Goal: Task Accomplishment & Management: Complete application form

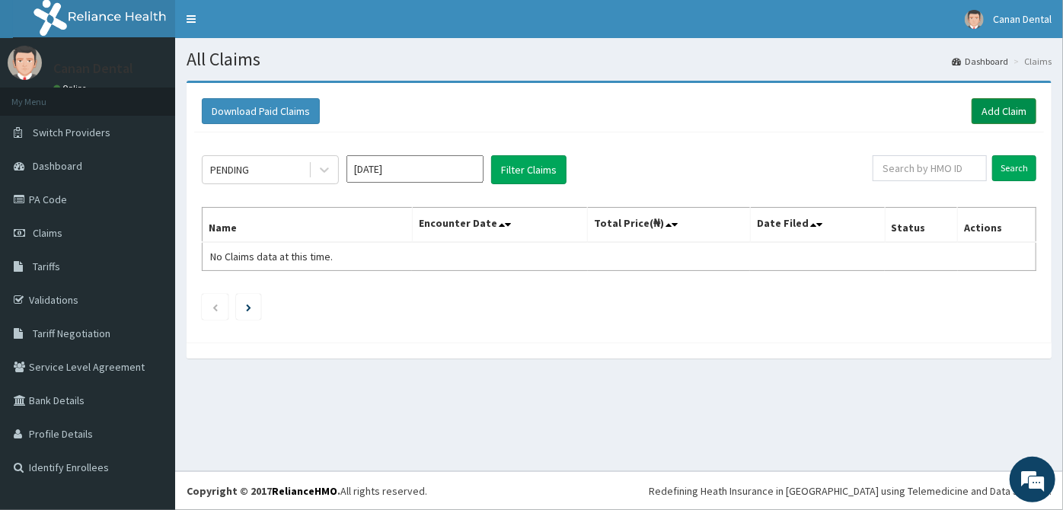
click at [1014, 110] on link "Add Claim" at bounding box center [1004, 111] width 65 height 26
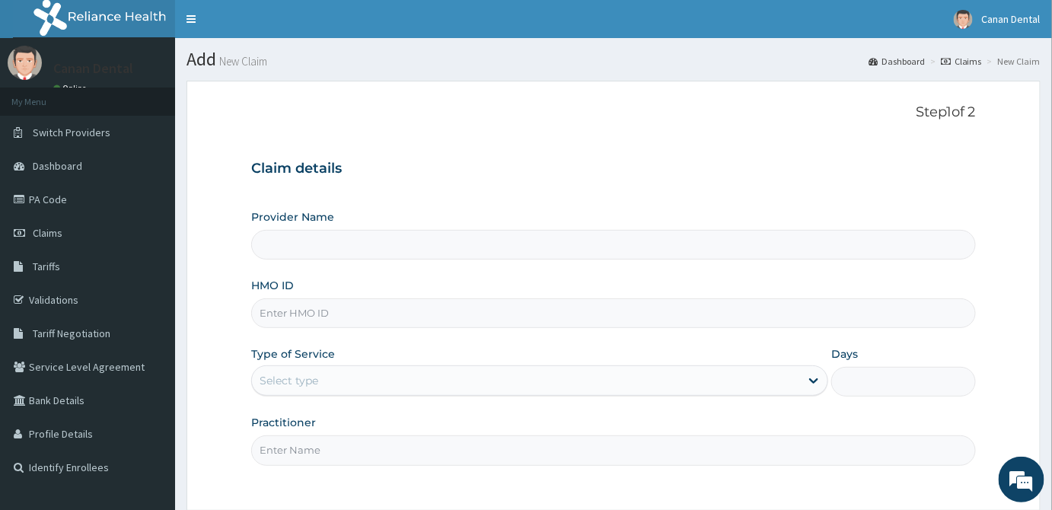
type input "Canan Dental Clinic"
click at [383, 311] on input "HMO ID" at bounding box center [613, 314] width 725 height 30
type input "PPY/10553/A"
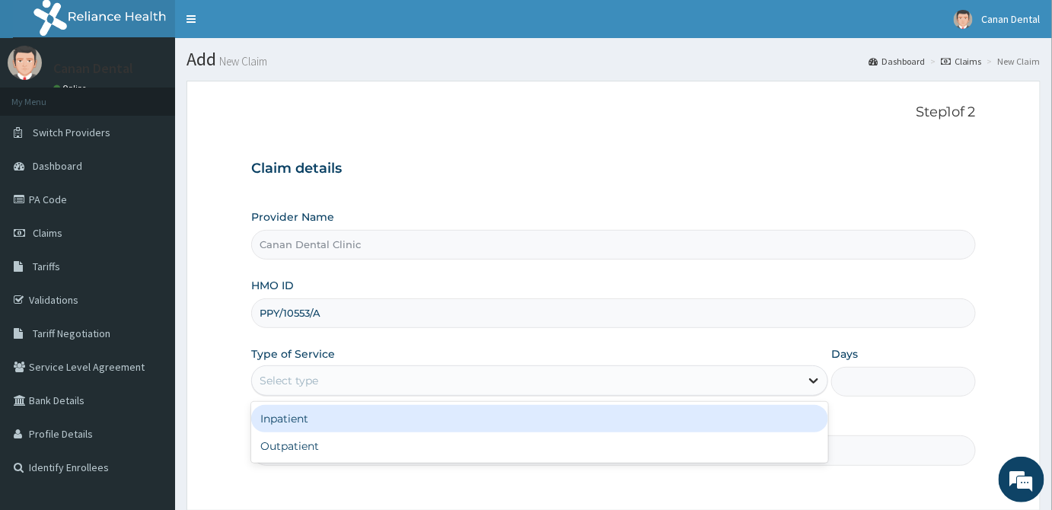
click at [818, 380] on icon at bounding box center [814, 381] width 9 height 5
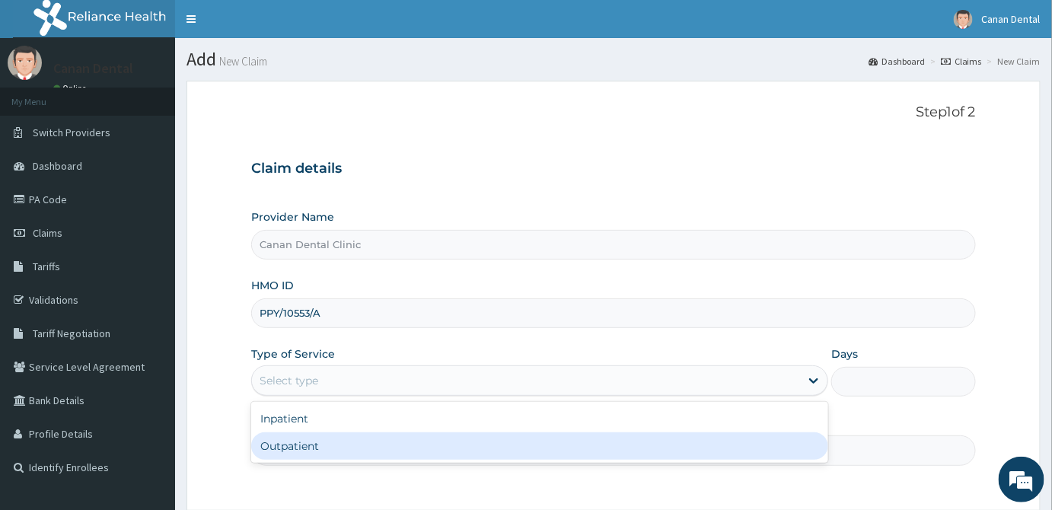
click at [775, 451] on div "Outpatient" at bounding box center [539, 446] width 577 height 27
type input "1"
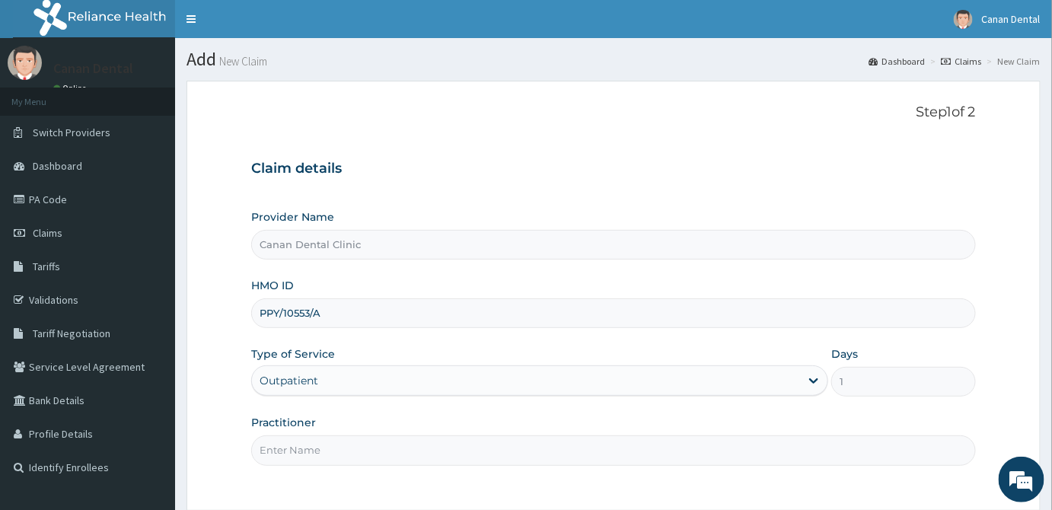
click at [775, 451] on input "Practitioner" at bounding box center [613, 451] width 725 height 30
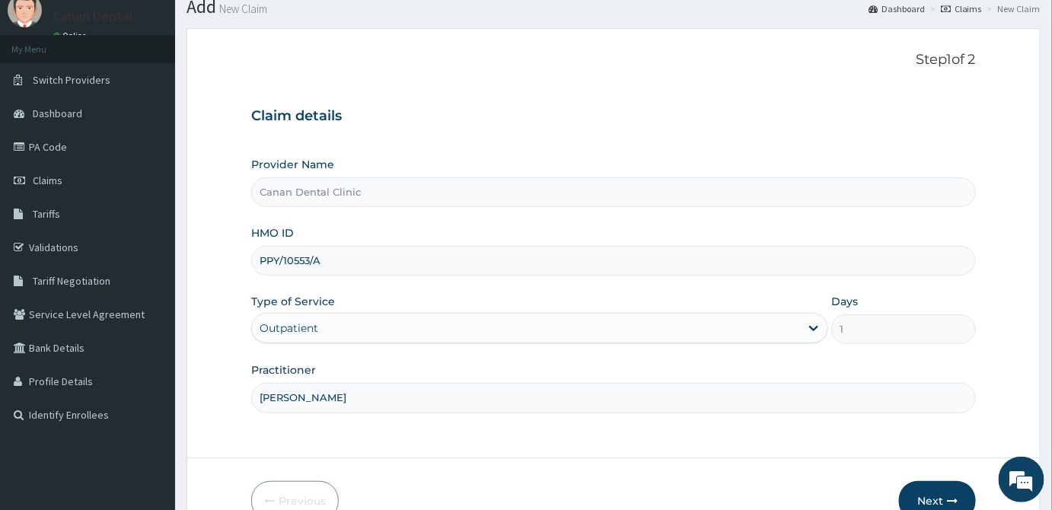
scroll to position [136, 0]
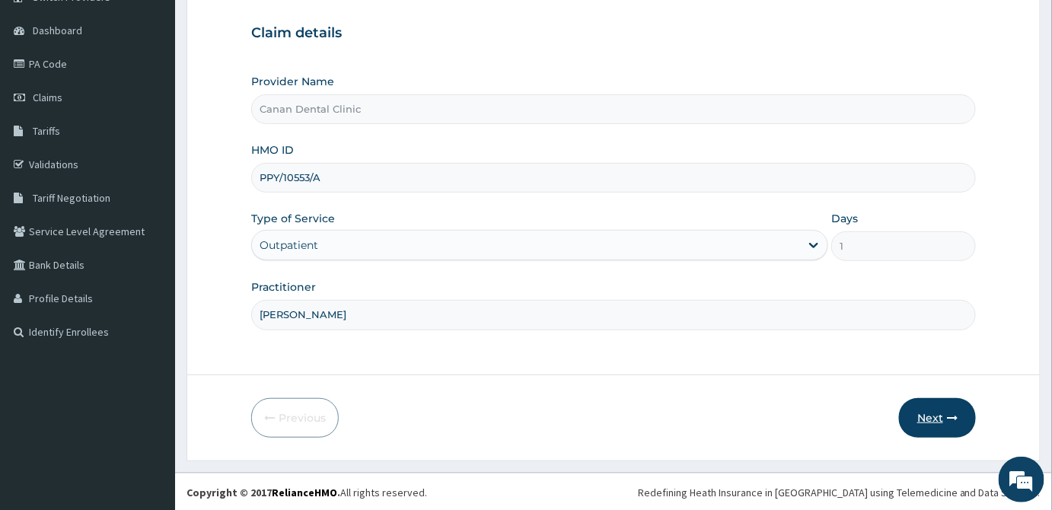
type input "DR ADELUSI"
click at [921, 410] on button "Next" at bounding box center [937, 418] width 77 height 40
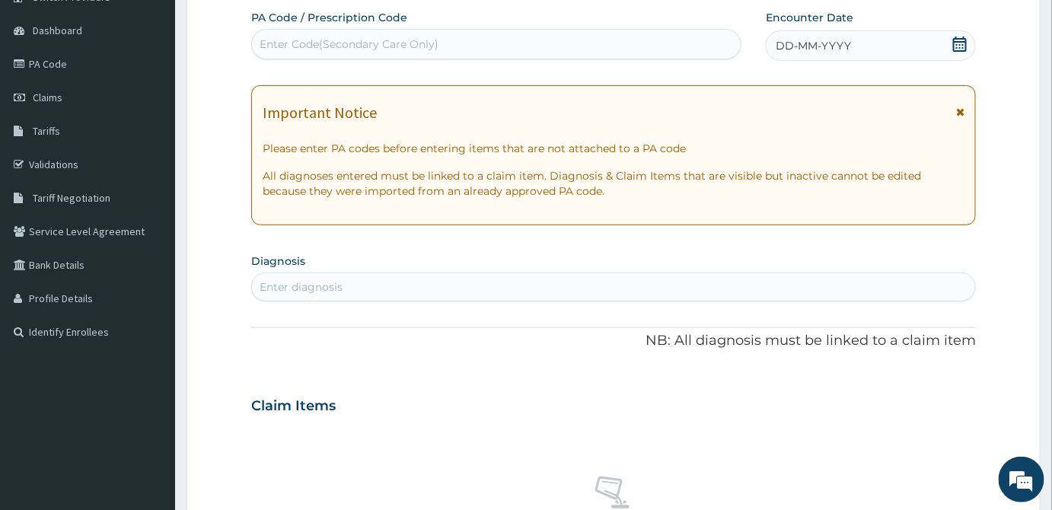
click at [378, 37] on div "Enter Code(Secondary Care Only)" at bounding box center [349, 44] width 179 height 15
paste input "PA/97DD9B"
type input "PA/97DD9B"
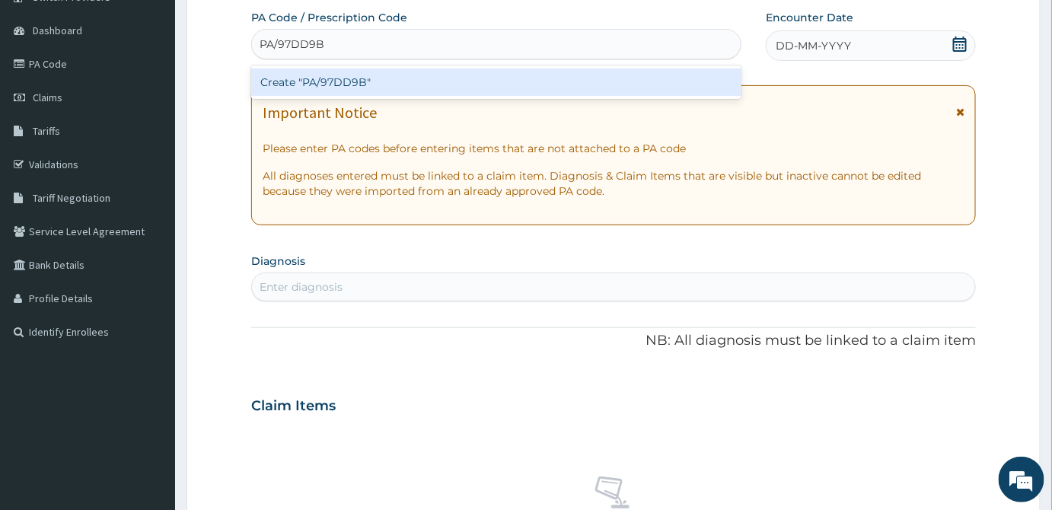
click at [407, 80] on div "Create "PA/97DD9B"" at bounding box center [496, 82] width 490 height 27
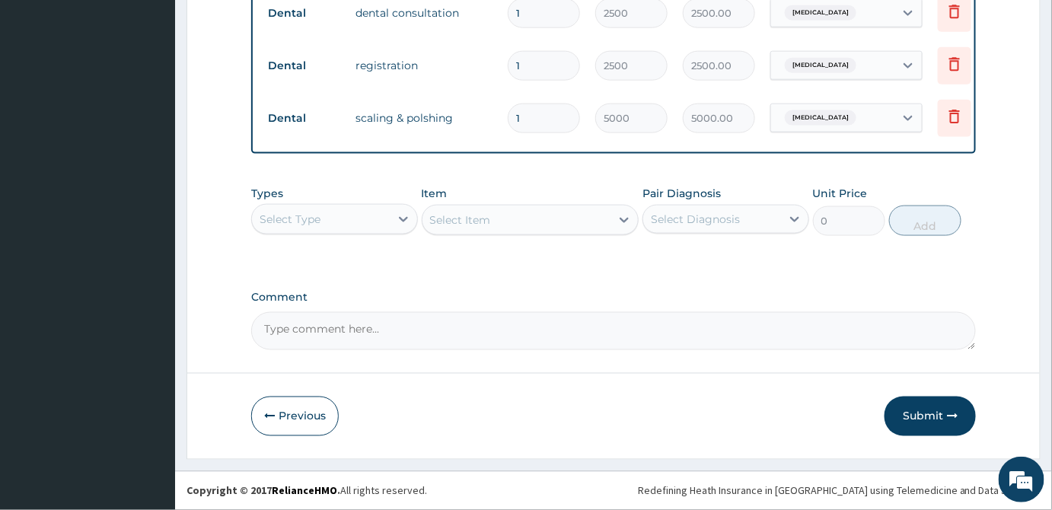
scroll to position [628, 0]
click at [928, 418] on button "Submit" at bounding box center [930, 417] width 91 height 40
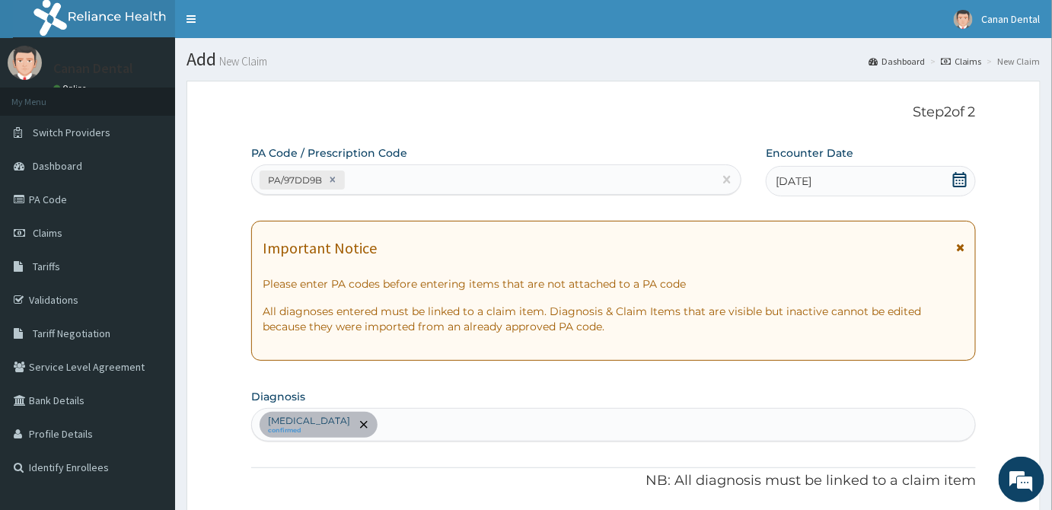
scroll to position [0, 0]
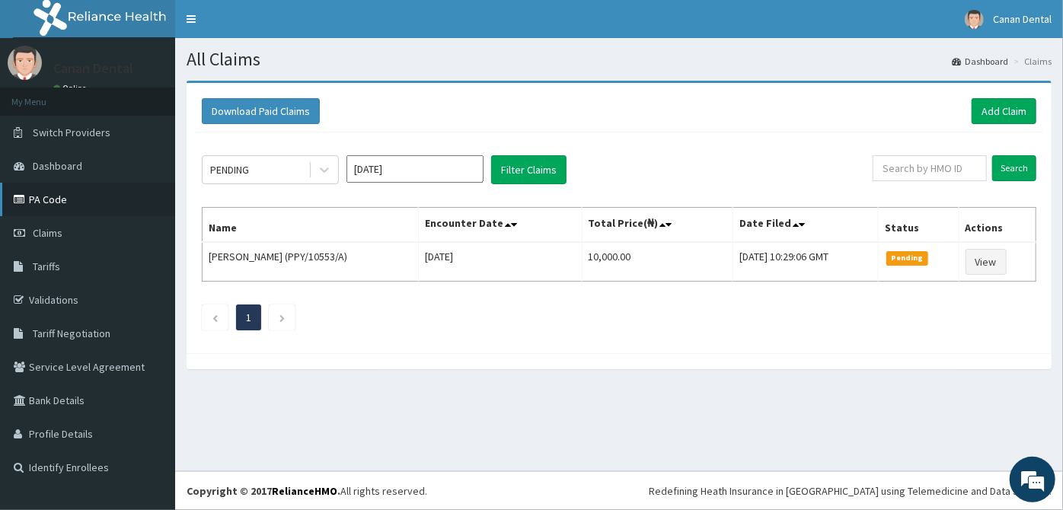
click at [83, 200] on link "PA Code" at bounding box center [87, 200] width 175 height 34
click at [1002, 113] on link "Add Claim" at bounding box center [1004, 111] width 65 height 26
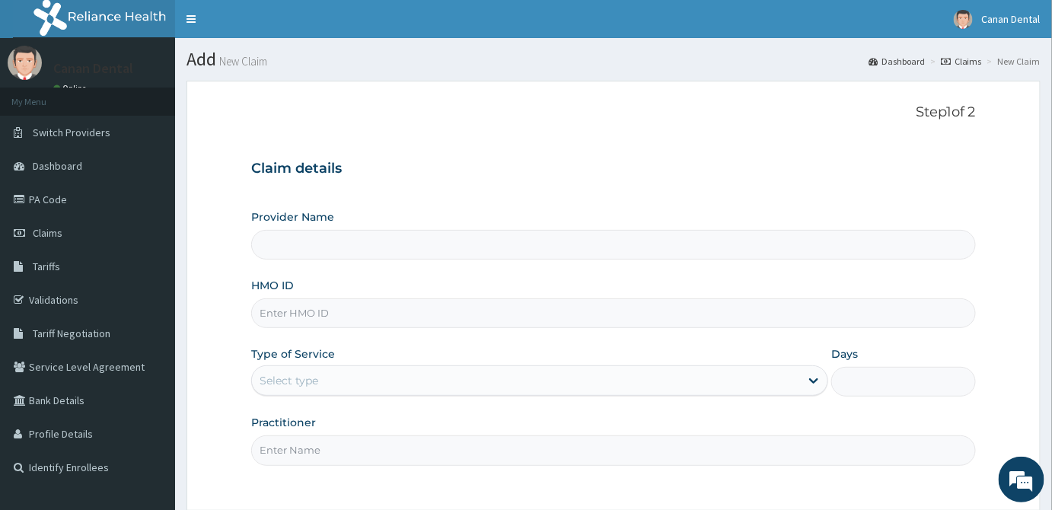
type input "Canan Dental Clinic"
click at [720, 317] on input "HMO ID" at bounding box center [613, 314] width 725 height 30
type input "REE/10066/B"
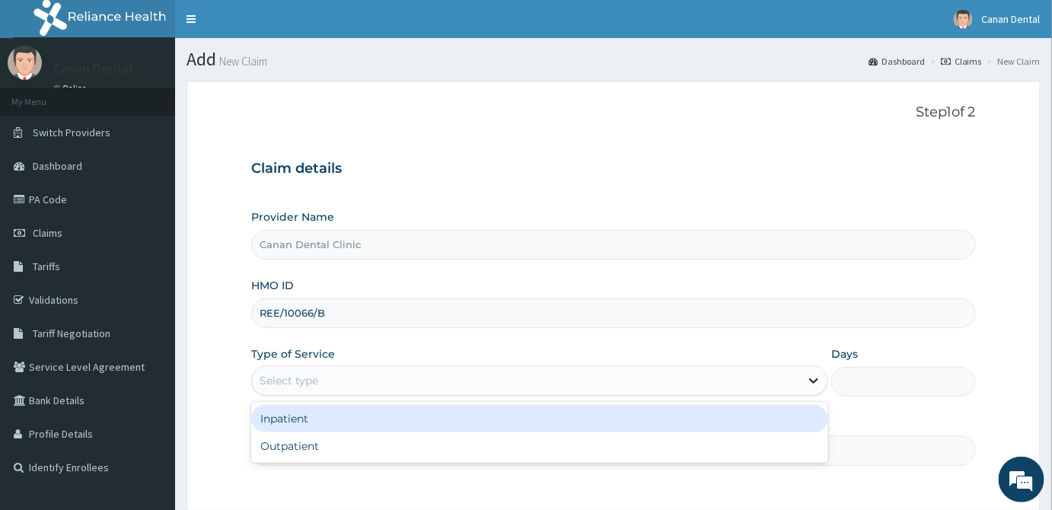
click at [819, 376] on icon at bounding box center [813, 380] width 15 height 15
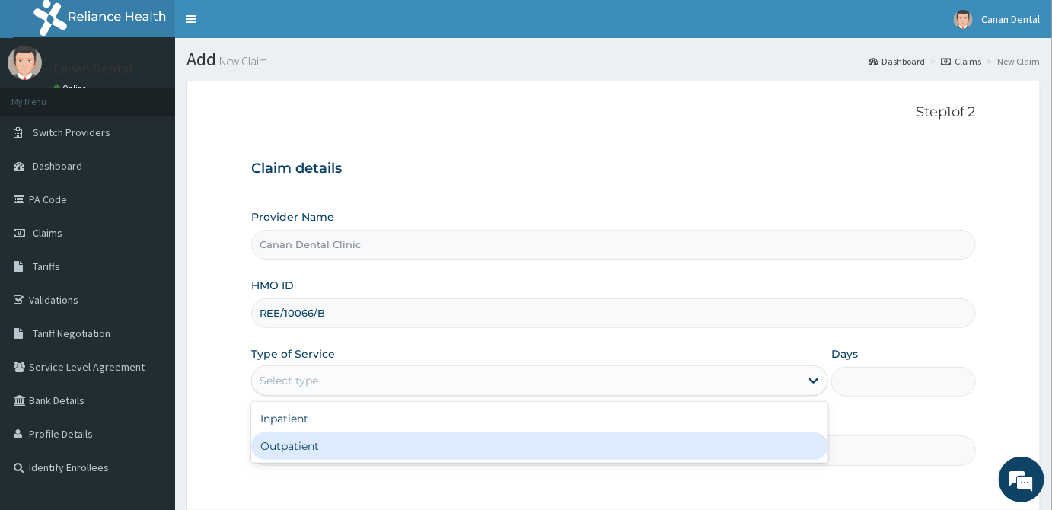
click at [780, 455] on div "Outpatient" at bounding box center [539, 446] width 577 height 27
type input "1"
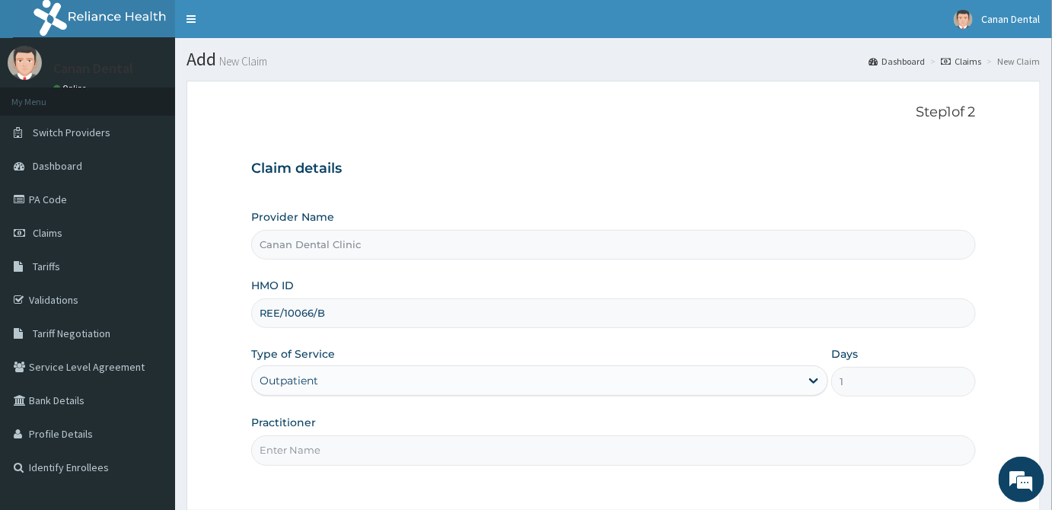
click at [780, 455] on input "Practitioner" at bounding box center [613, 451] width 725 height 30
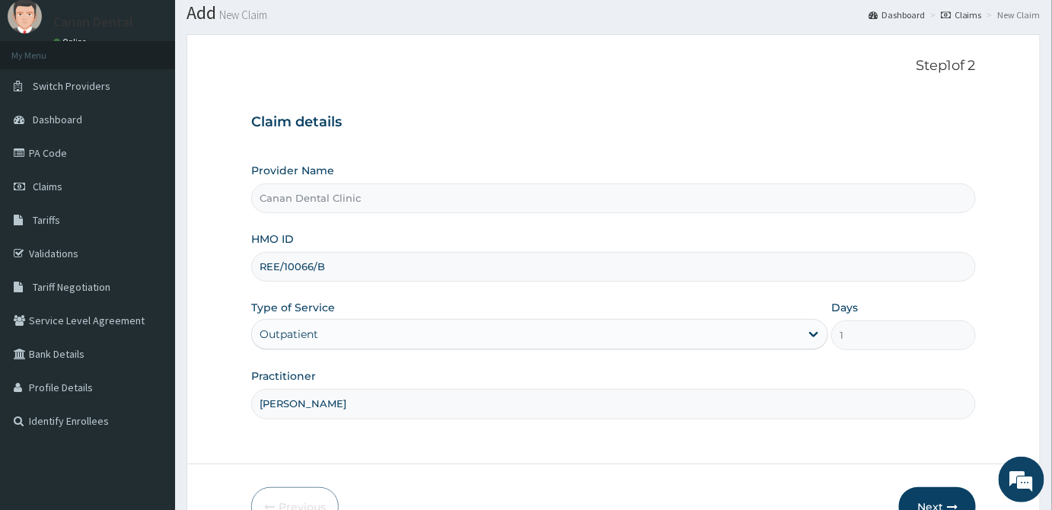
scroll to position [136, 0]
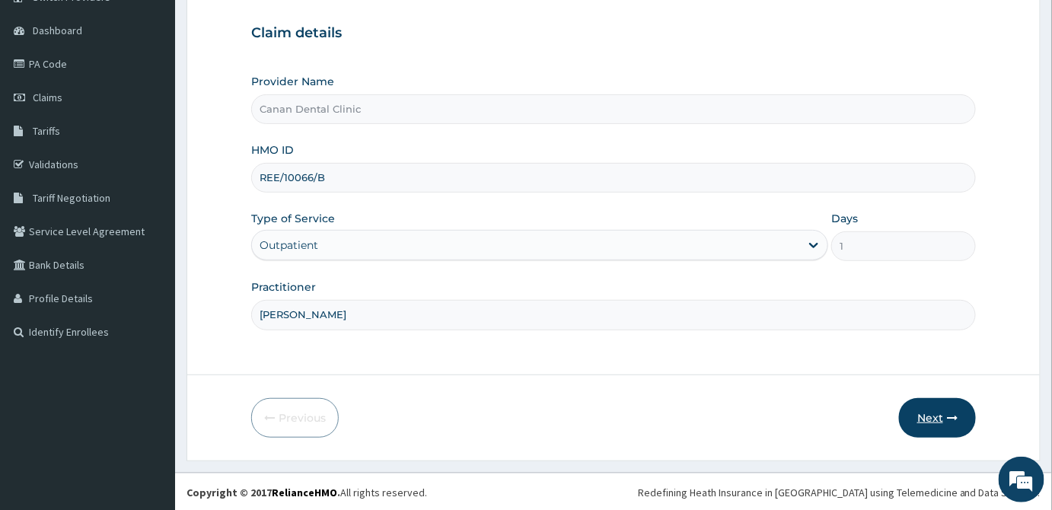
type input "DR ADELUSI"
click at [944, 406] on button "Next" at bounding box center [937, 418] width 77 height 40
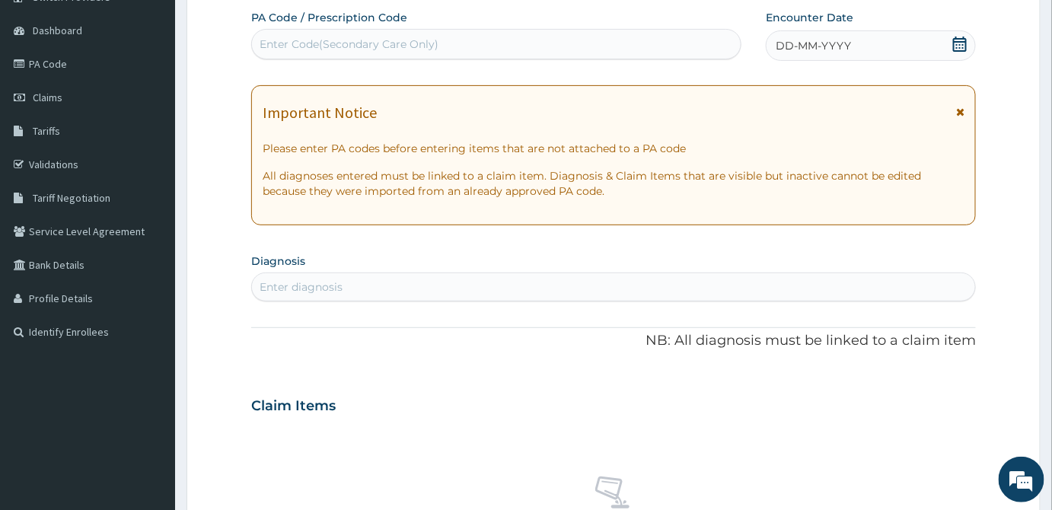
drag, startPoint x: 491, startPoint y: 21, endPoint x: 489, endPoint y: 35, distance: 14.6
click at [489, 35] on div "PA Code / Prescription Code Enter Code(Secondary Care Only)" at bounding box center [496, 35] width 490 height 50
click at [486, 44] on div "Enter Code(Secondary Care Only)" at bounding box center [496, 44] width 489 height 24
paste input "PA/1A7568"
type input "PA/1A7568"
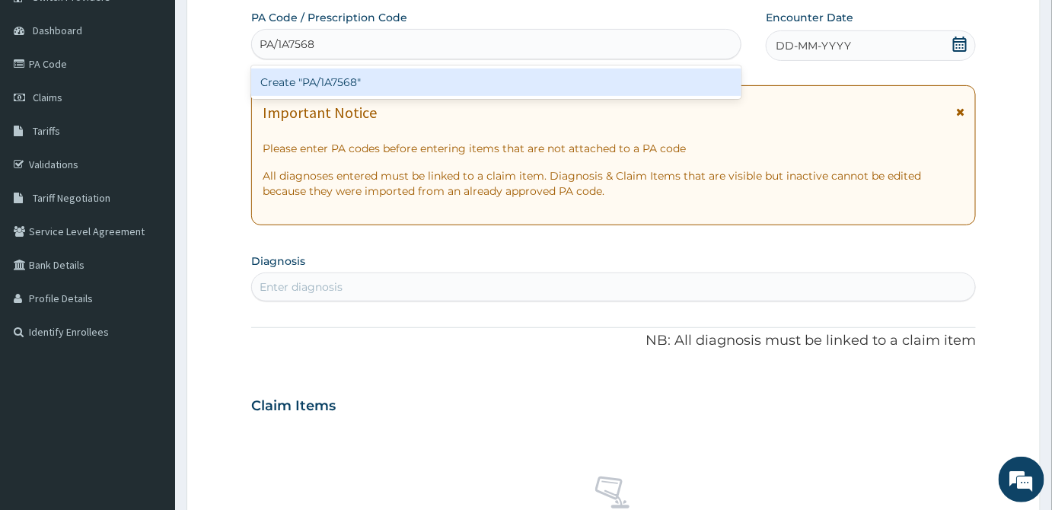
click at [492, 88] on div "Create "PA/1A7568"" at bounding box center [496, 82] width 490 height 27
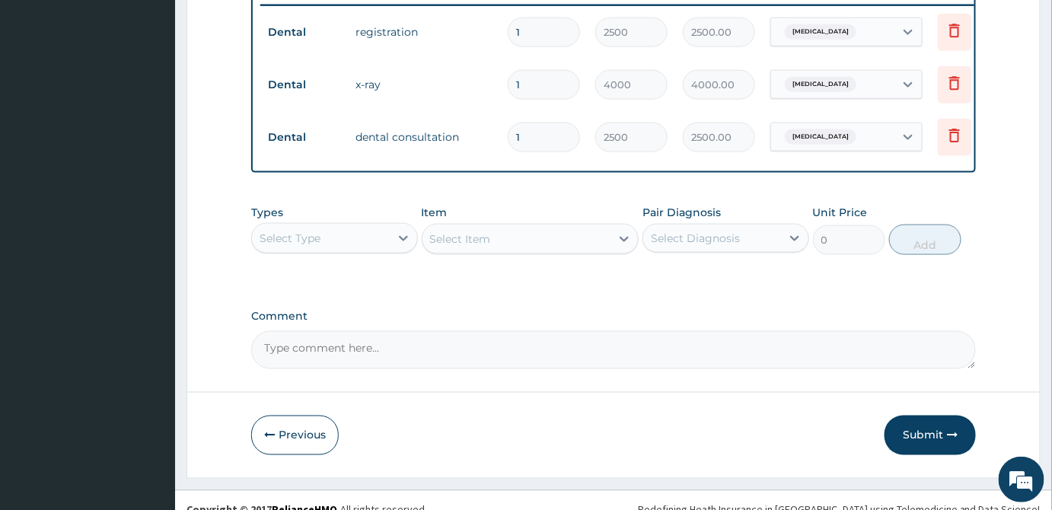
scroll to position [628, 0]
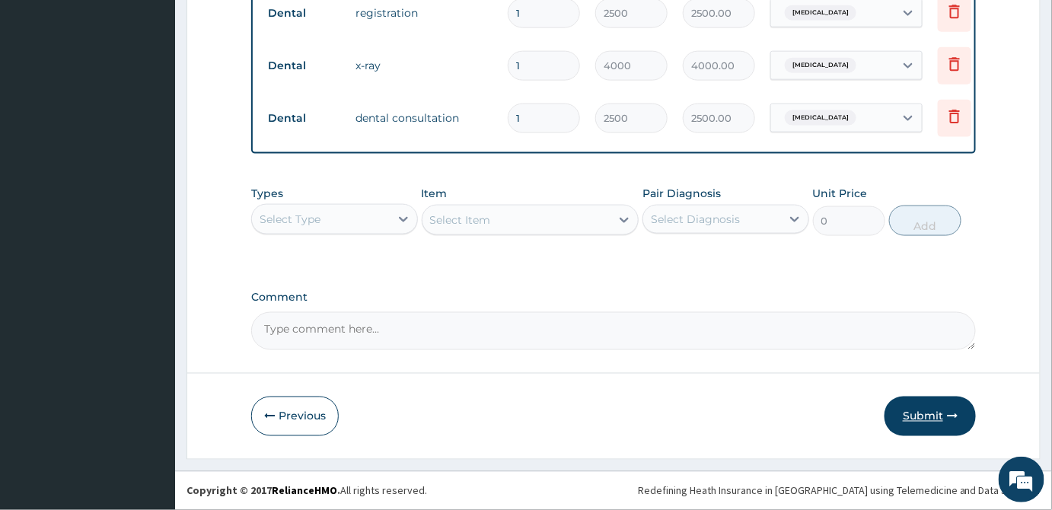
click at [914, 410] on button "Submit" at bounding box center [930, 417] width 91 height 40
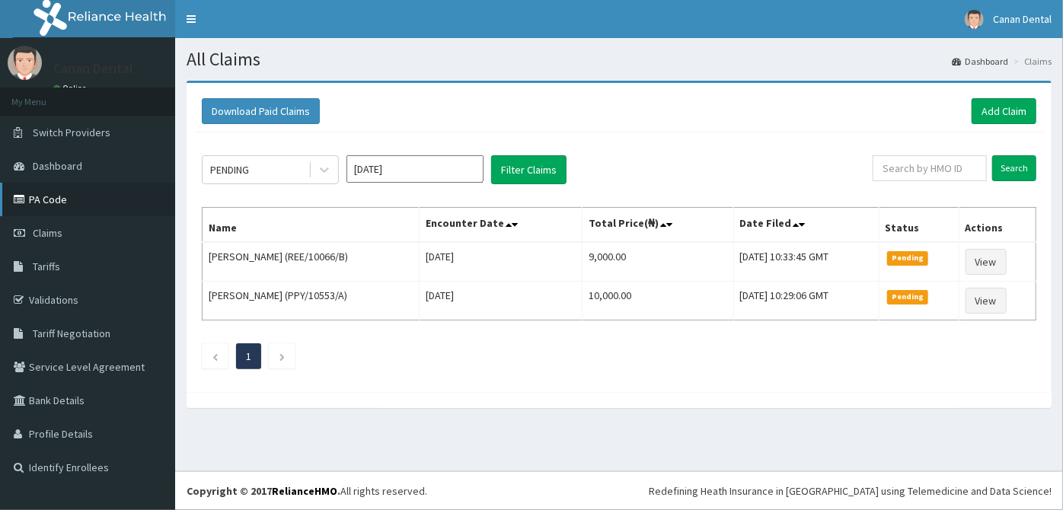
click at [113, 204] on link "PA Code" at bounding box center [87, 200] width 175 height 34
click at [987, 114] on link "Add Claim" at bounding box center [1004, 111] width 65 height 26
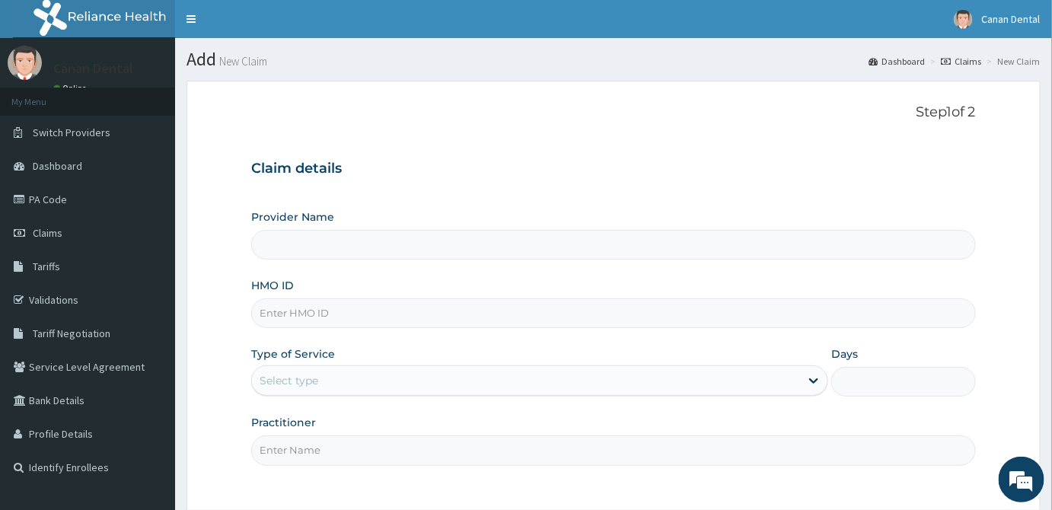
type input "Canan Dental Clinic"
click at [300, 321] on input "HMO ID" at bounding box center [613, 314] width 725 height 30
type input "RSR/10004/E"
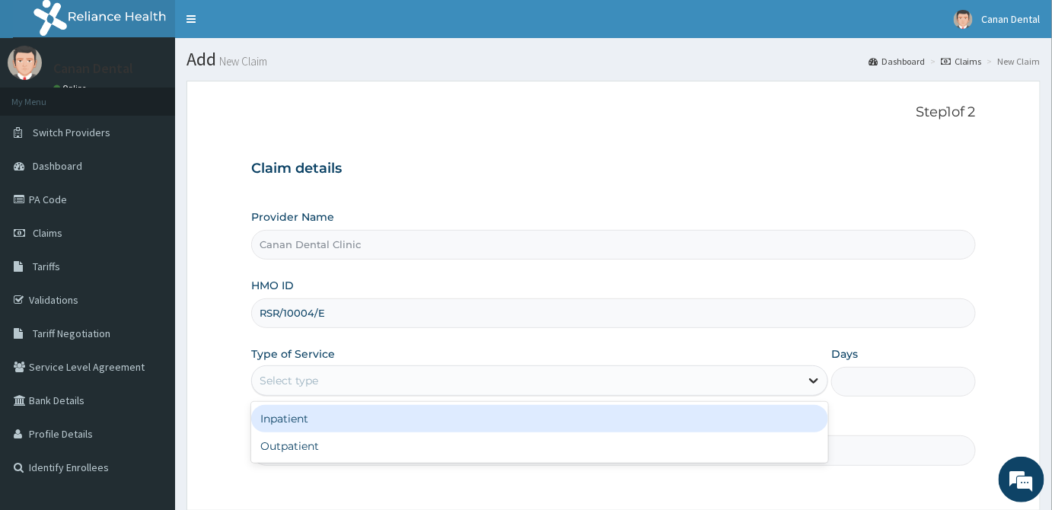
click at [820, 376] on icon at bounding box center [813, 380] width 15 height 15
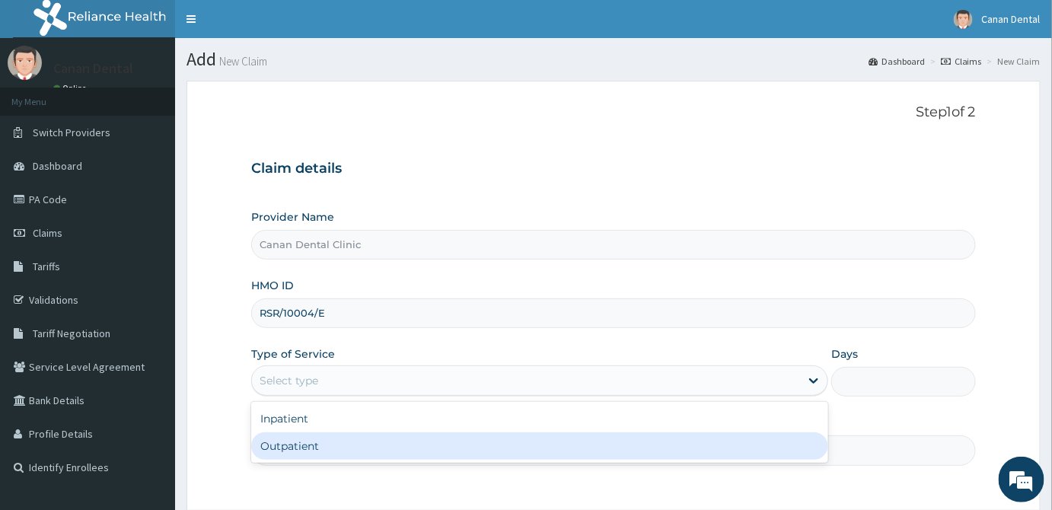
click at [768, 455] on div "Outpatient" at bounding box center [539, 446] width 577 height 27
type input "1"
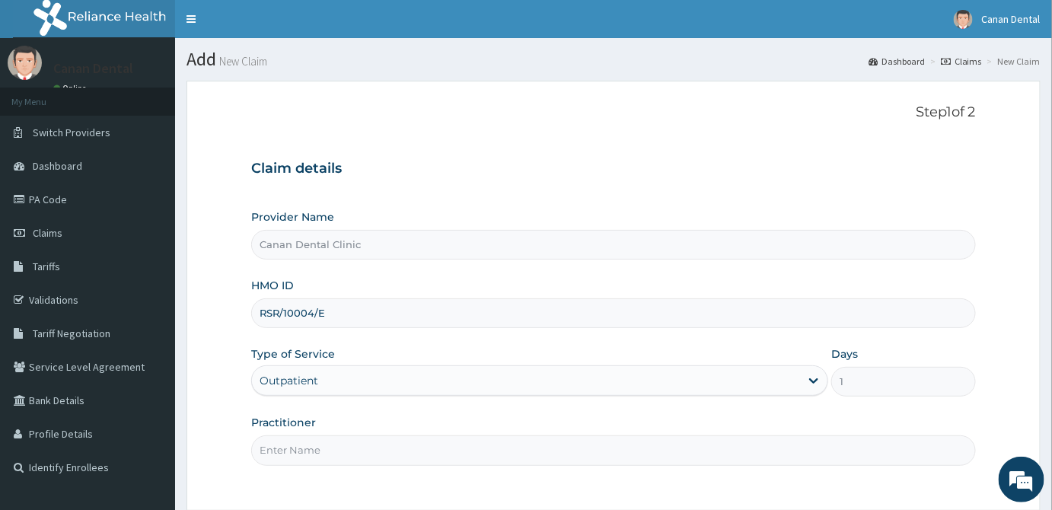
click at [761, 458] on input "Practitioner" at bounding box center [613, 451] width 725 height 30
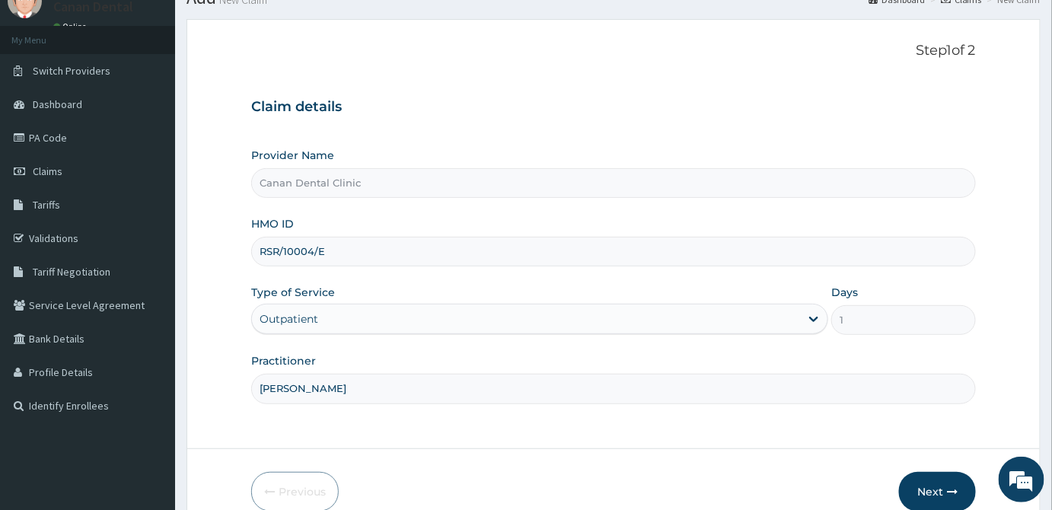
scroll to position [136, 0]
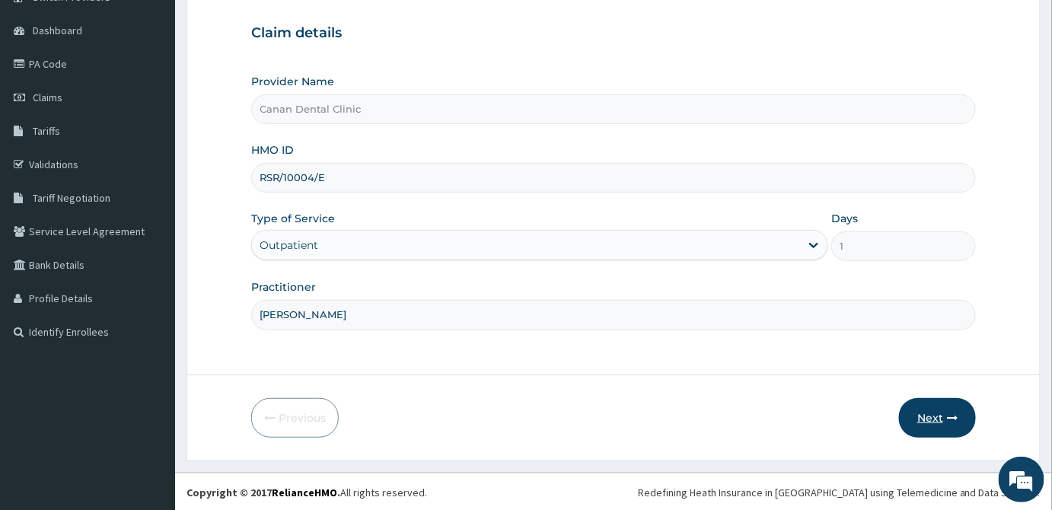
type input "DR ADELUSI"
click at [949, 414] on icon "button" at bounding box center [952, 418] width 11 height 11
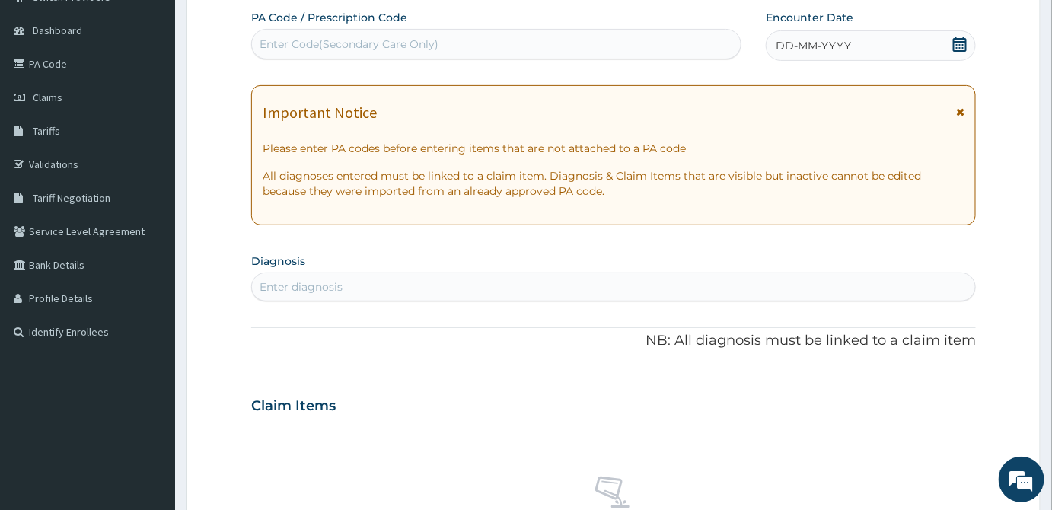
click at [283, 41] on div "Enter Code(Secondary Care Only)" at bounding box center [349, 44] width 179 height 15
paste input "PA/47F6A1"
type input "PA/47F6A1"
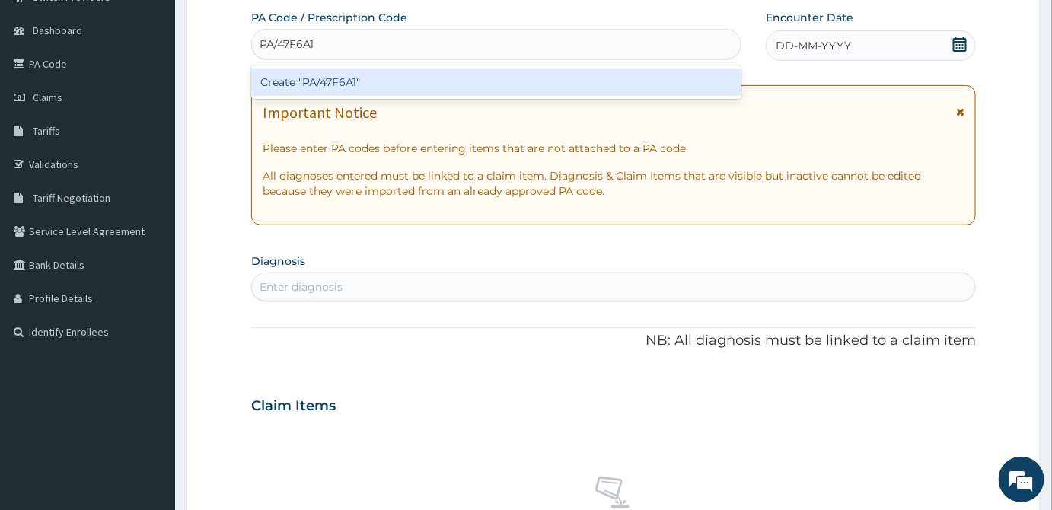
click at [305, 84] on div "Create "PA/47F6A1"" at bounding box center [496, 82] width 490 height 27
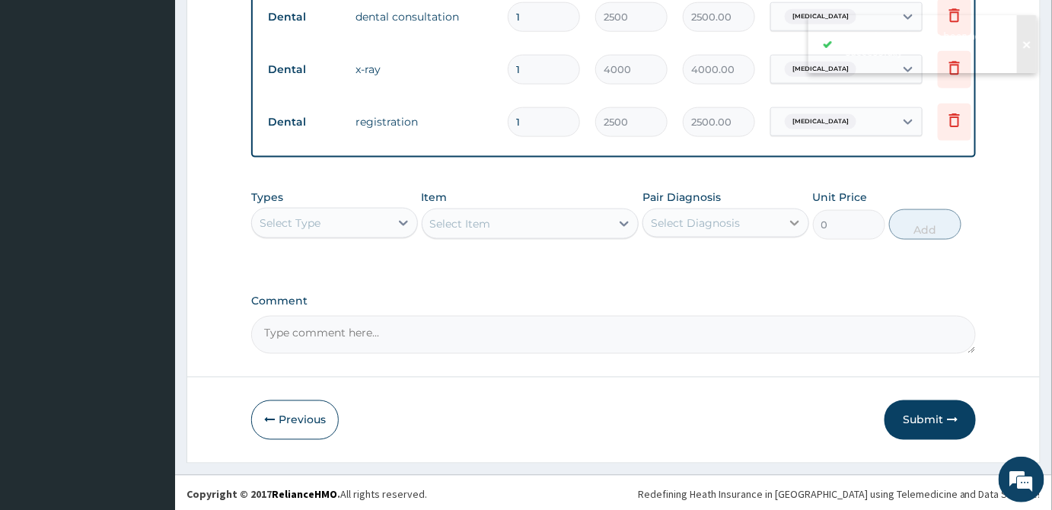
scroll to position [628, 0]
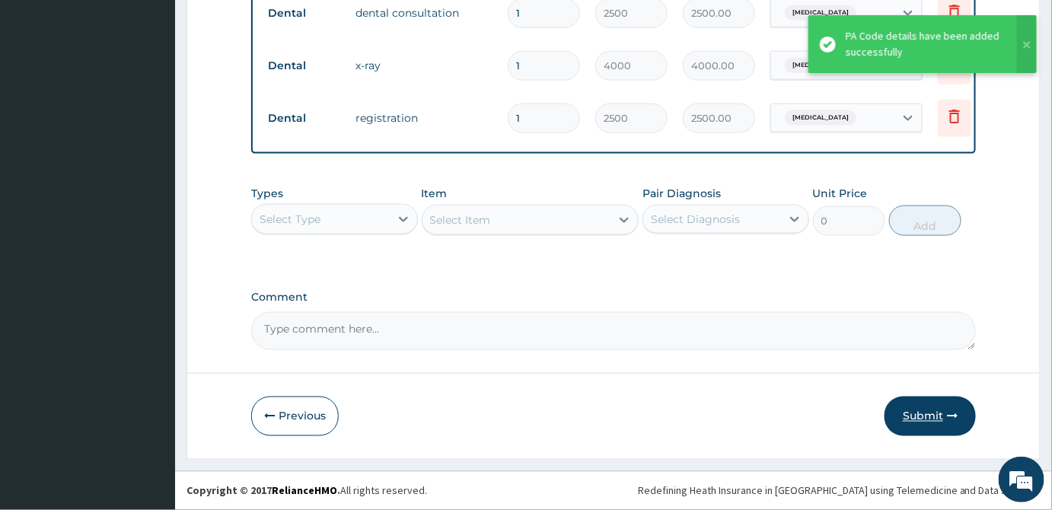
click at [903, 409] on button "Submit" at bounding box center [930, 417] width 91 height 40
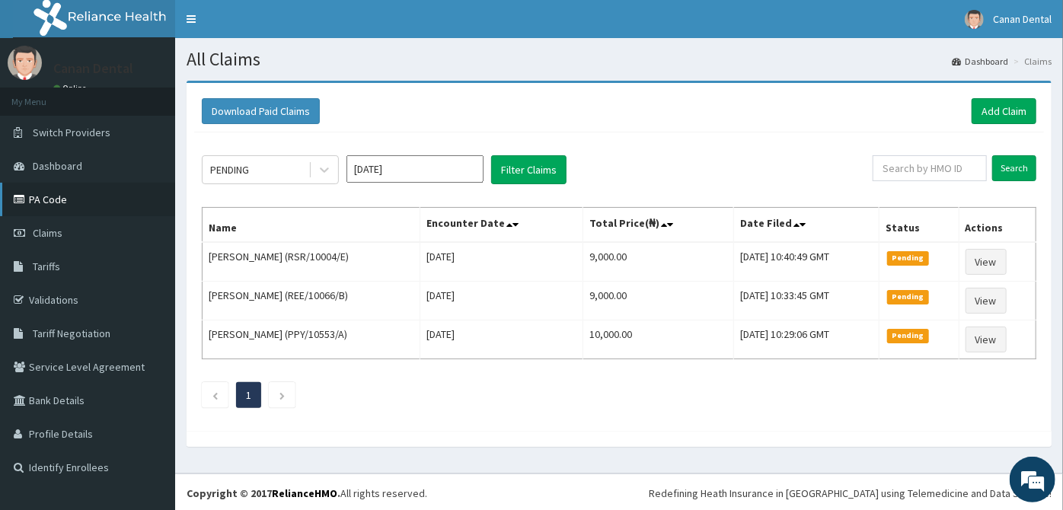
click at [118, 193] on link "PA Code" at bounding box center [87, 200] width 175 height 34
click at [1004, 111] on link "Add Claim" at bounding box center [1004, 111] width 65 height 26
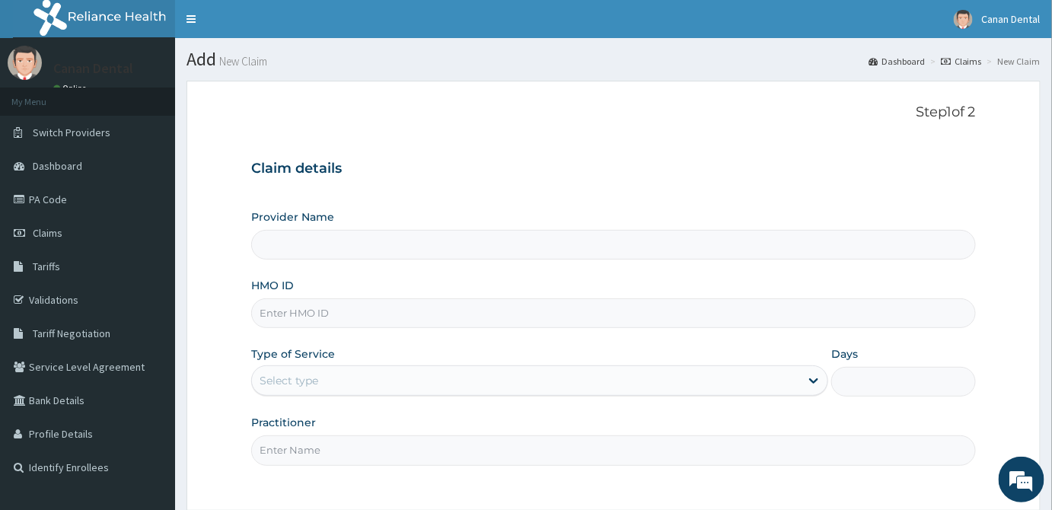
type input "Canan Dental Clinic"
click at [491, 319] on input "HMO ID" at bounding box center [613, 314] width 725 height 30
type input "ENP/12112/A"
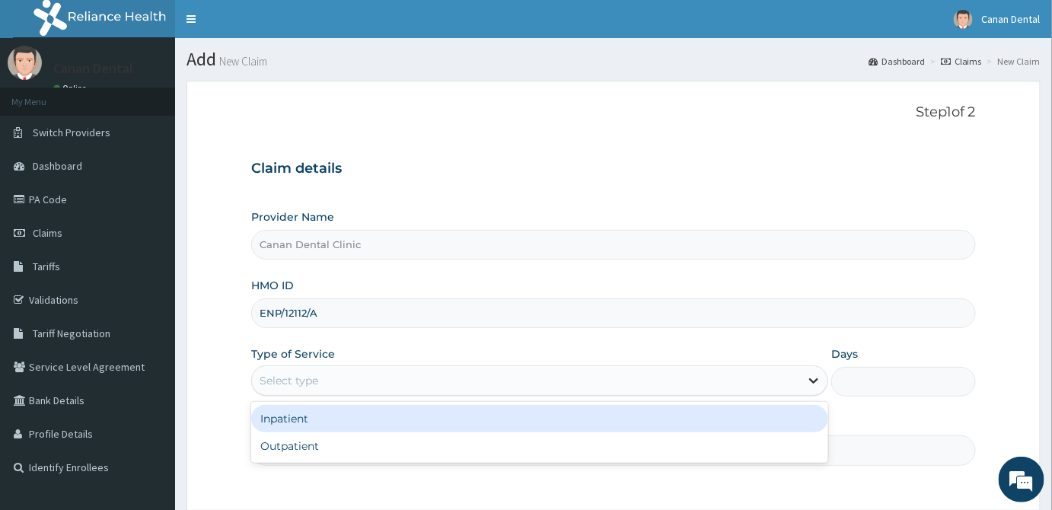
click at [817, 382] on icon at bounding box center [813, 380] width 15 height 15
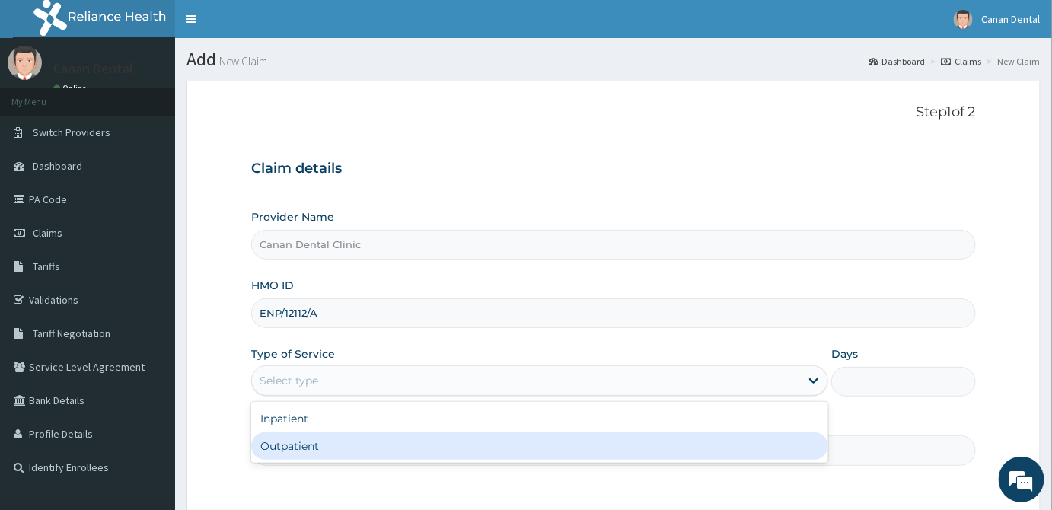
click at [775, 441] on div "Outpatient" at bounding box center [539, 446] width 577 height 27
type input "1"
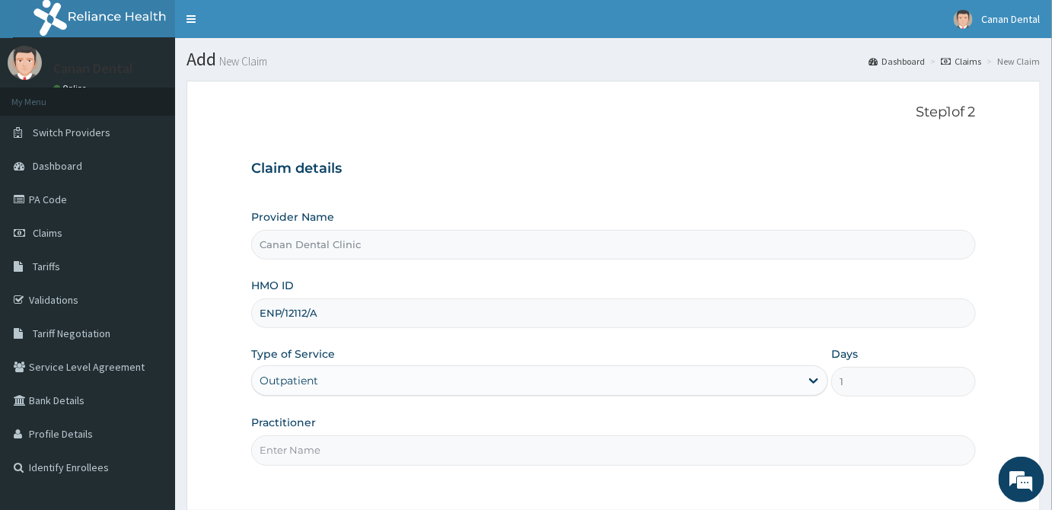
click at [772, 449] on input "Practitioner" at bounding box center [613, 451] width 725 height 30
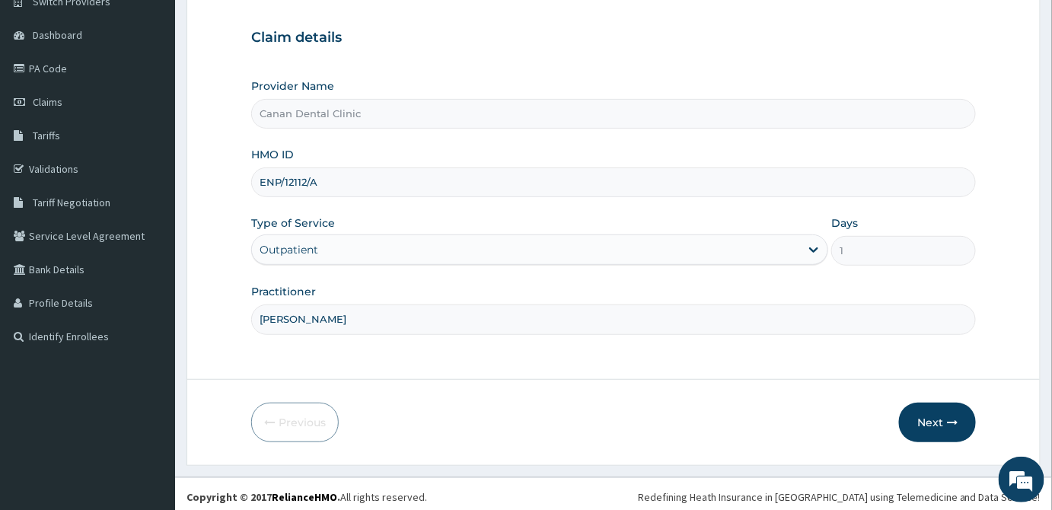
scroll to position [136, 0]
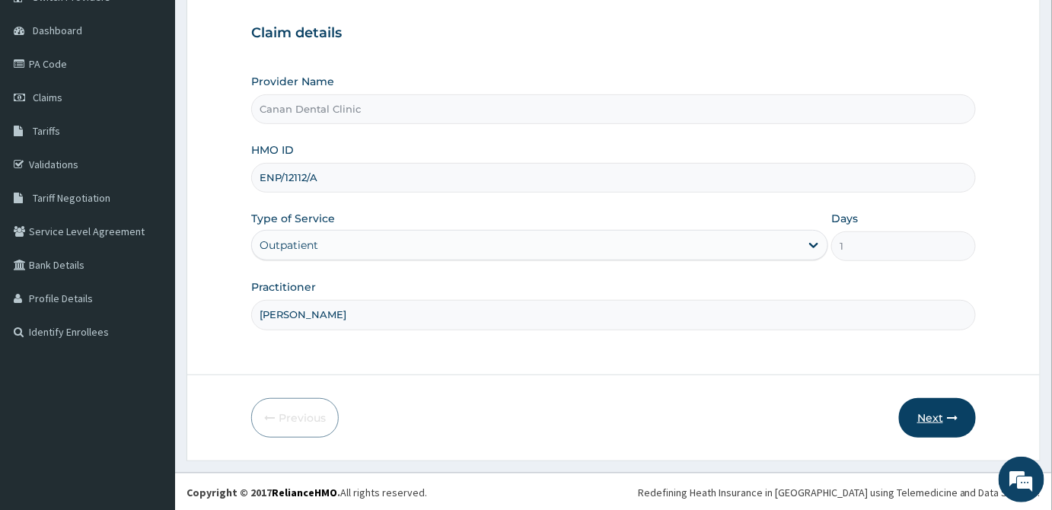
type input "DR ADELUSI"
click at [922, 414] on button "Next" at bounding box center [937, 418] width 77 height 40
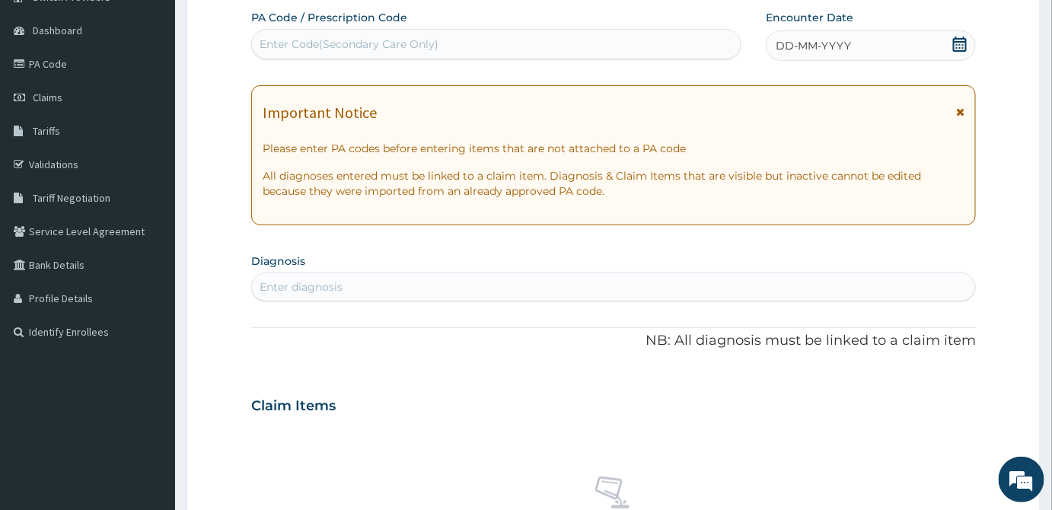
click at [312, 33] on div "Enter Code(Secondary Care Only)" at bounding box center [496, 44] width 489 height 24
paste input "PA/47F6A1"
type input "PA/47F6A1"
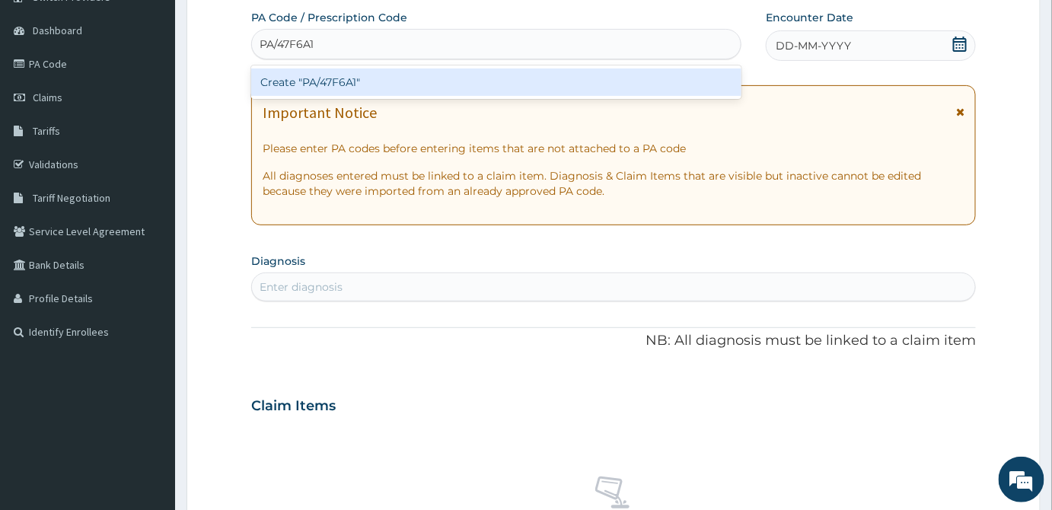
click at [340, 81] on div "Create "PA/47F6A1"" at bounding box center [496, 82] width 490 height 27
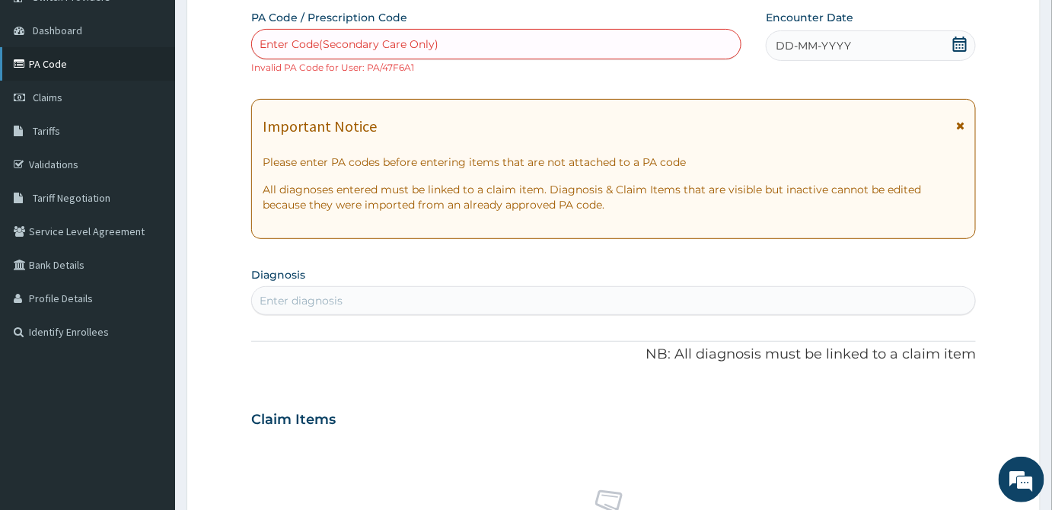
click at [61, 69] on link "PA Code" at bounding box center [87, 64] width 175 height 34
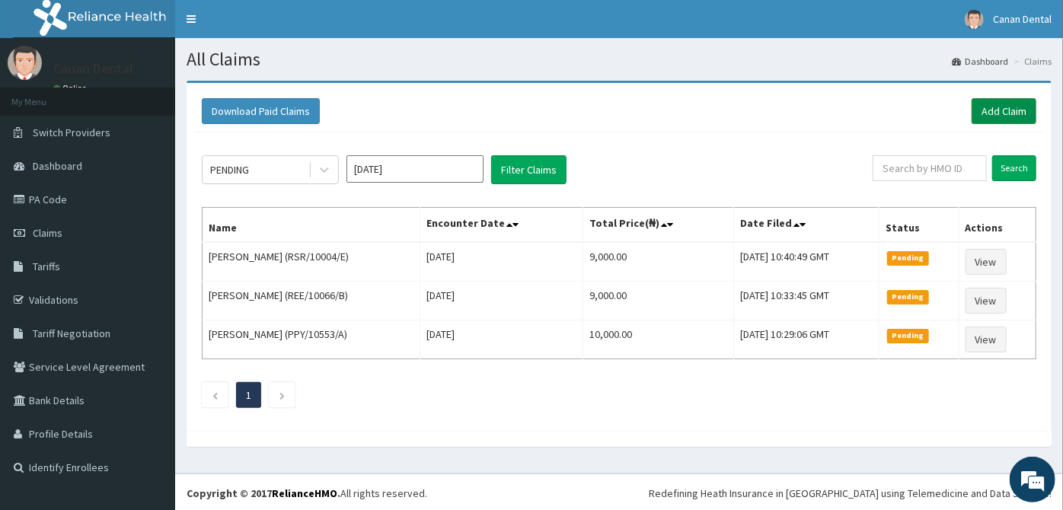
click at [1017, 104] on link "Add Claim" at bounding box center [1004, 111] width 65 height 26
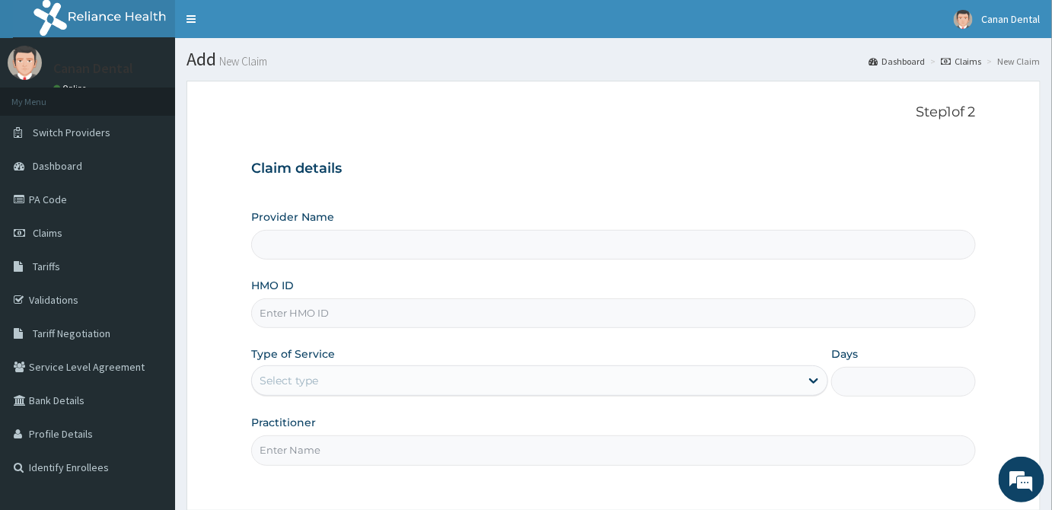
type input "Canan Dental Clinic"
click at [416, 315] on input "HMO ID" at bounding box center [613, 314] width 725 height 30
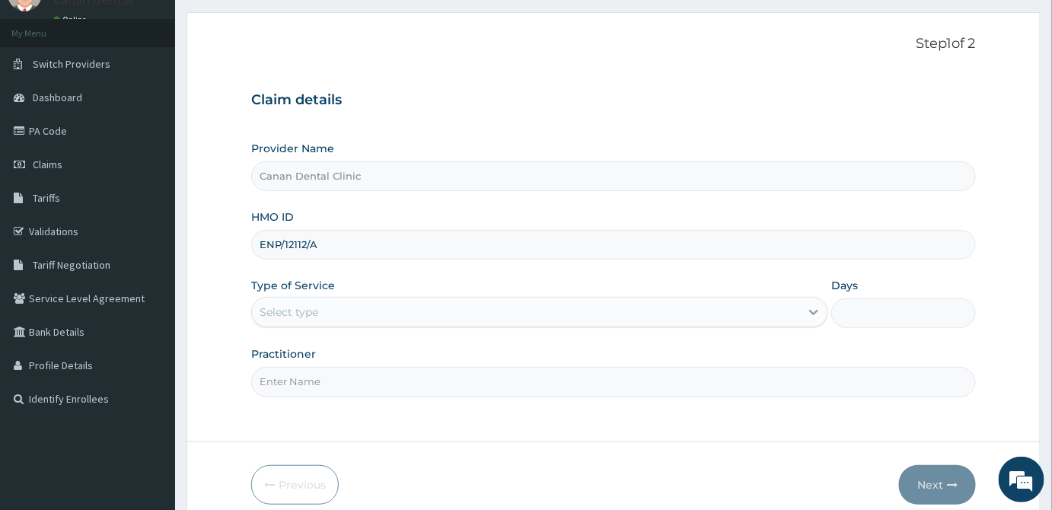
type input "ENP/12112/A"
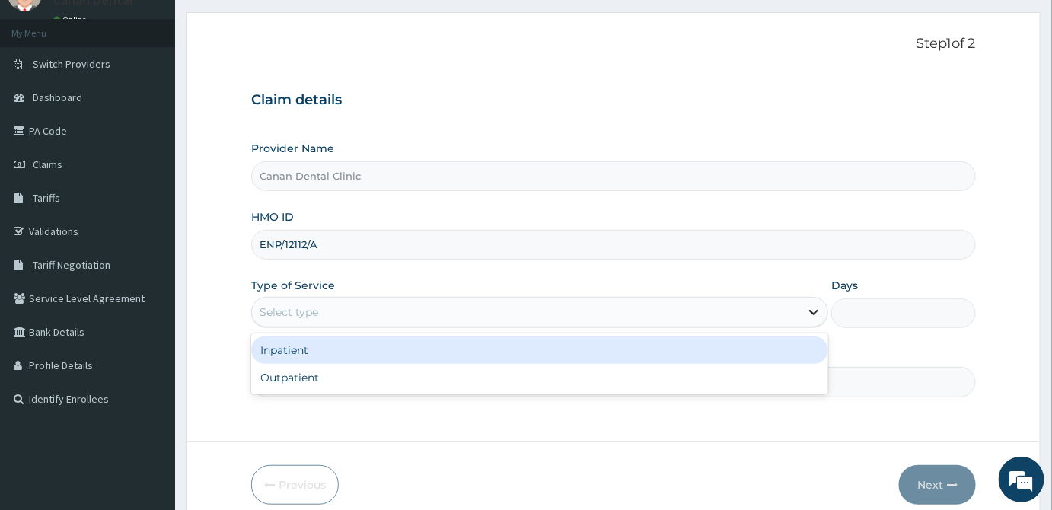
click at [818, 315] on icon at bounding box center [813, 312] width 15 height 15
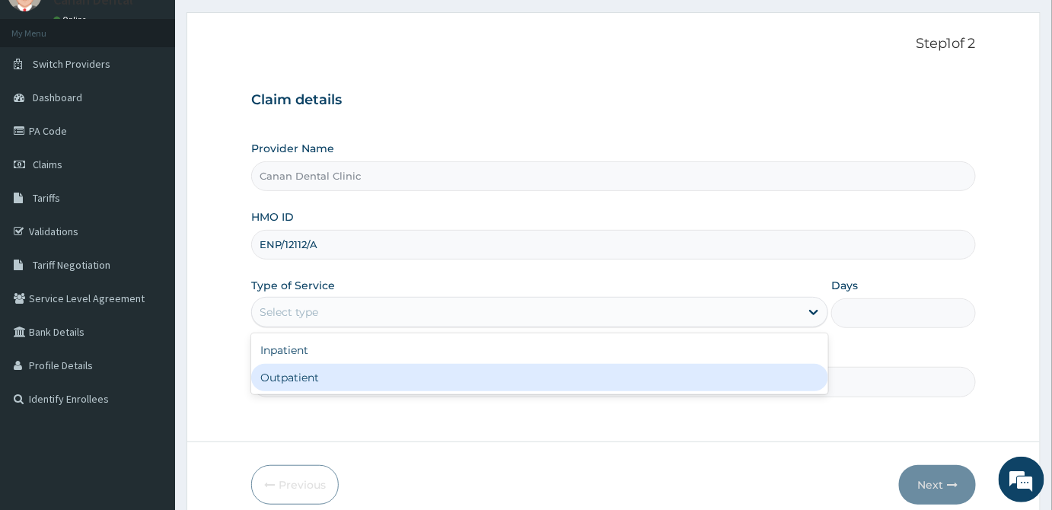
click at [783, 366] on div "Outpatient" at bounding box center [539, 377] width 577 height 27
type input "1"
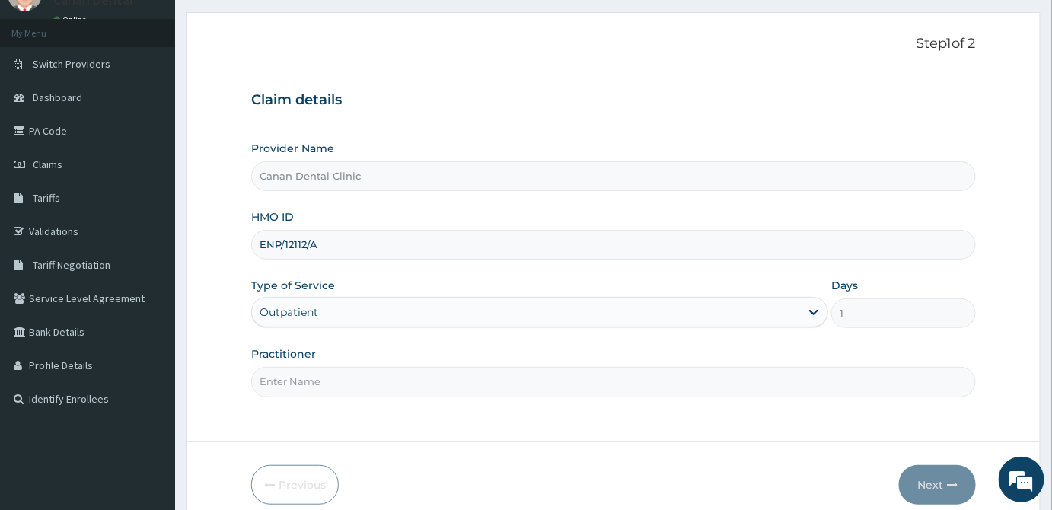
click at [765, 376] on input "Practitioner" at bounding box center [613, 382] width 725 height 30
type input "DR ADELUSI"
click at [931, 480] on button "Next" at bounding box center [937, 485] width 77 height 40
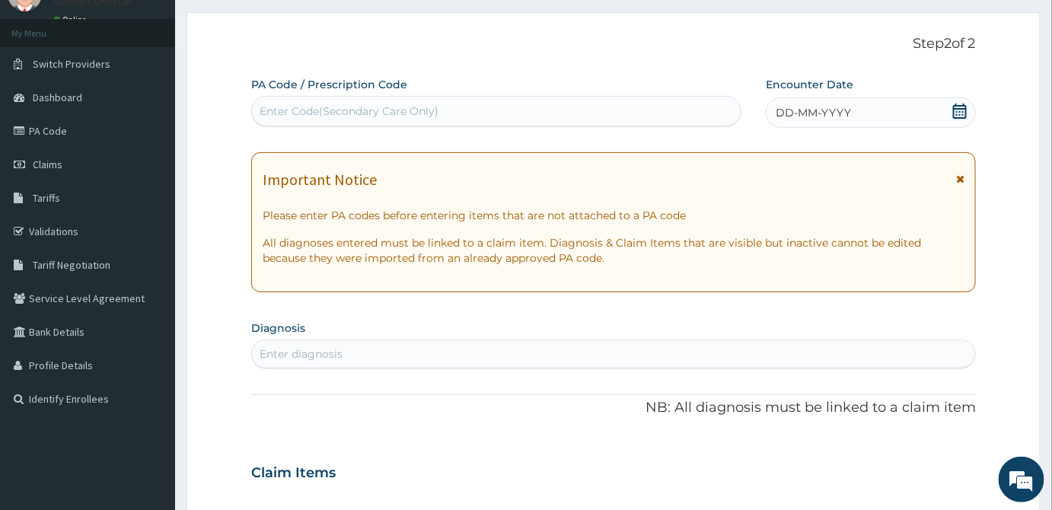
click at [285, 104] on div "Enter Code(Secondary Care Only)" at bounding box center [349, 111] width 179 height 15
paste input "PA/47E438"
type input "PA/47E438"
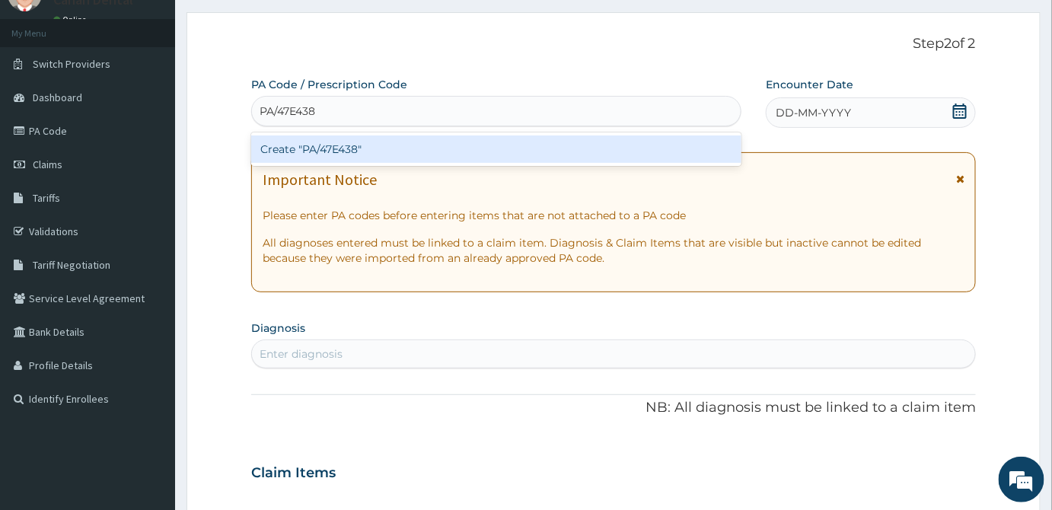
click at [299, 146] on div "Create "PA/47E438"" at bounding box center [496, 149] width 490 height 27
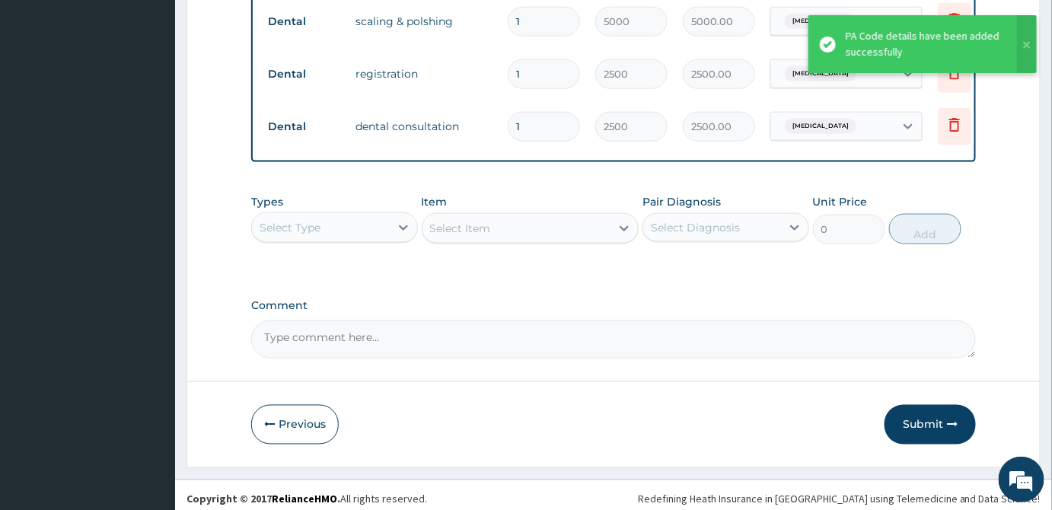
scroll to position [628, 0]
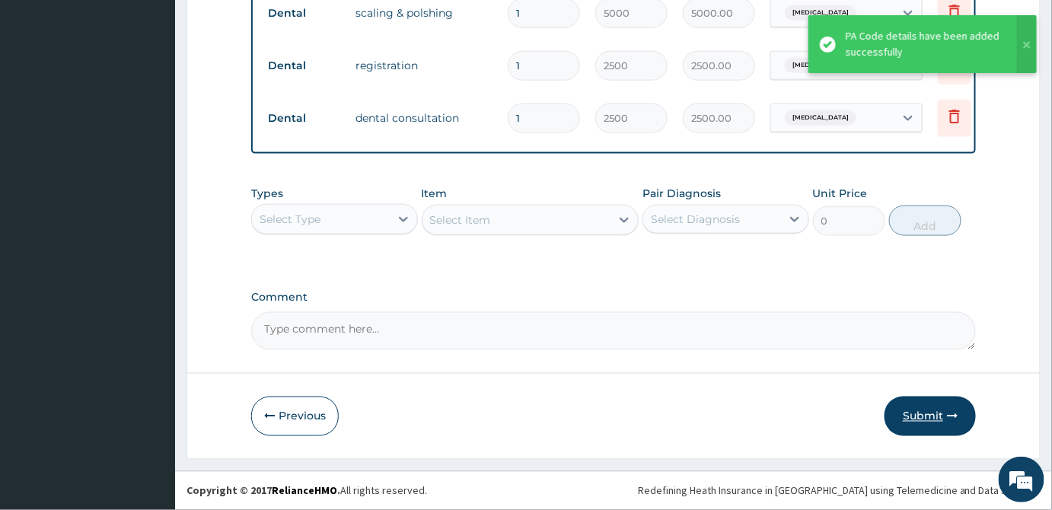
click at [928, 417] on button "Submit" at bounding box center [930, 417] width 91 height 40
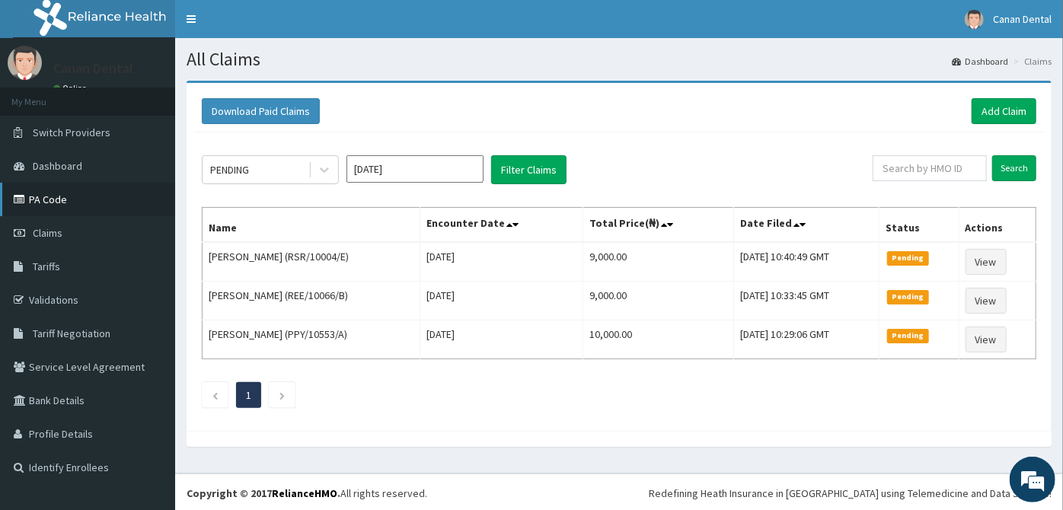
click at [101, 189] on link "PA Code" at bounding box center [87, 200] width 175 height 34
click at [997, 102] on link "Add Claim" at bounding box center [1004, 111] width 65 height 26
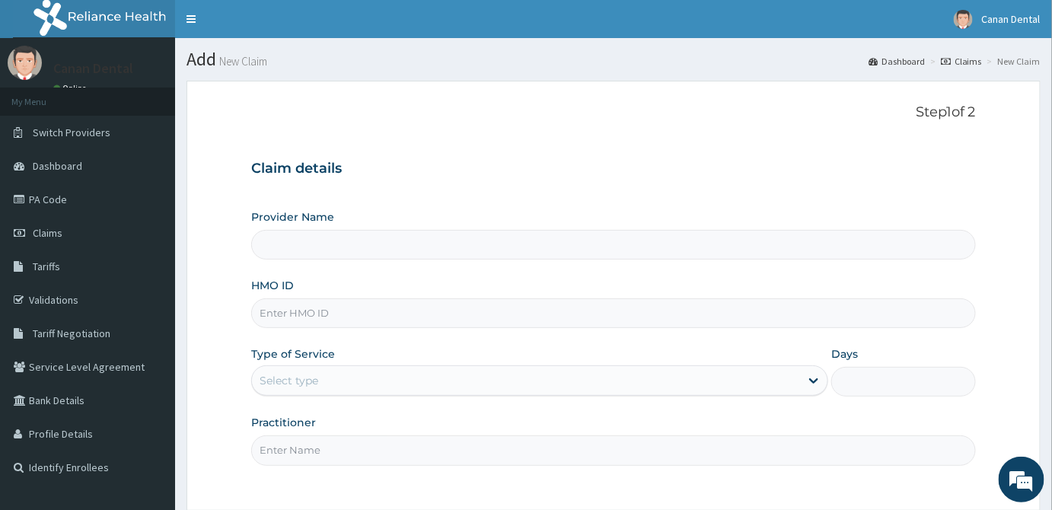
type input "Canan Dental Clinic"
click at [355, 317] on input "HMO ID" at bounding box center [613, 314] width 725 height 30
type input "ENP/12112/A"
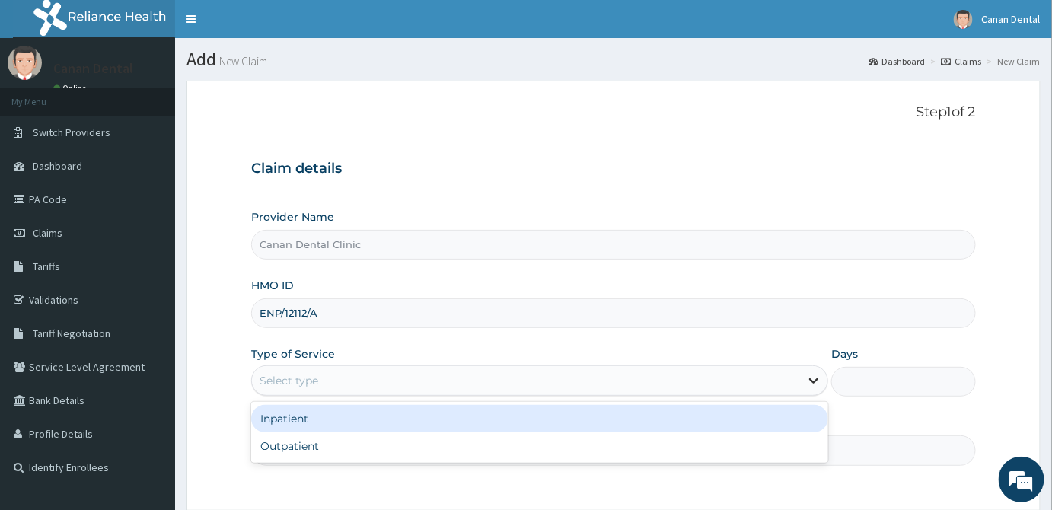
click at [809, 376] on icon at bounding box center [813, 380] width 15 height 15
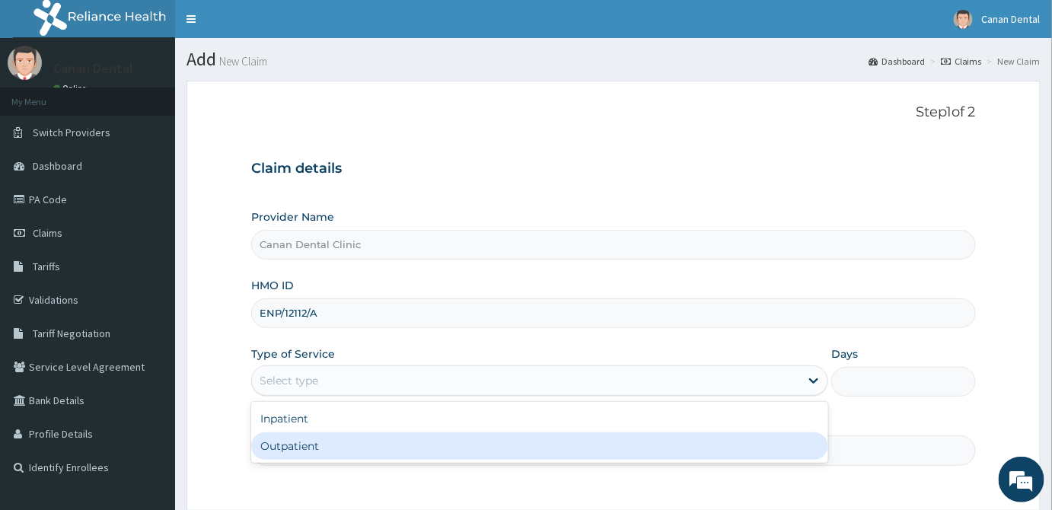
click at [780, 452] on div "Outpatient" at bounding box center [539, 446] width 577 height 27
type input "1"
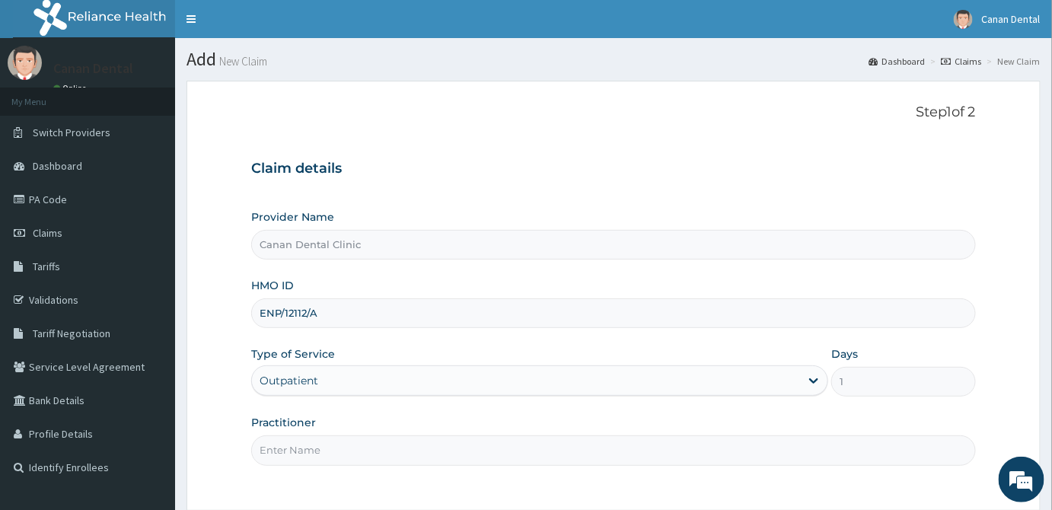
click at [779, 452] on input "Practitioner" at bounding box center [613, 451] width 725 height 30
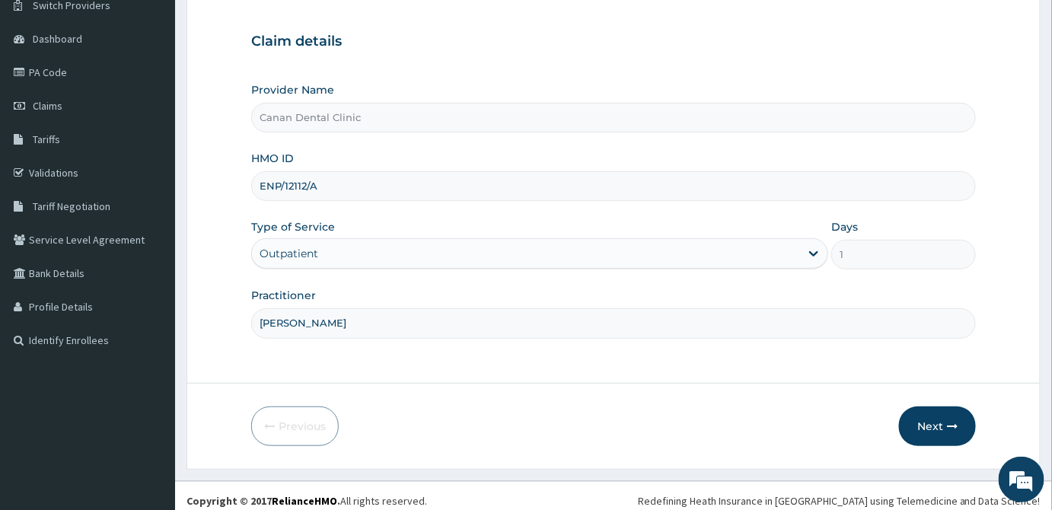
scroll to position [136, 0]
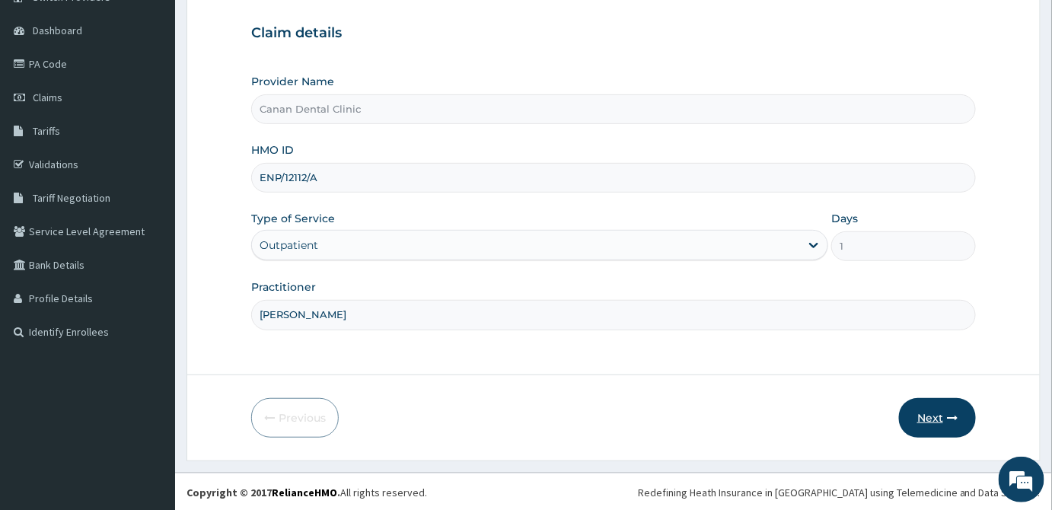
type input "DR ADELUSI"
click at [920, 419] on button "Next" at bounding box center [937, 418] width 77 height 40
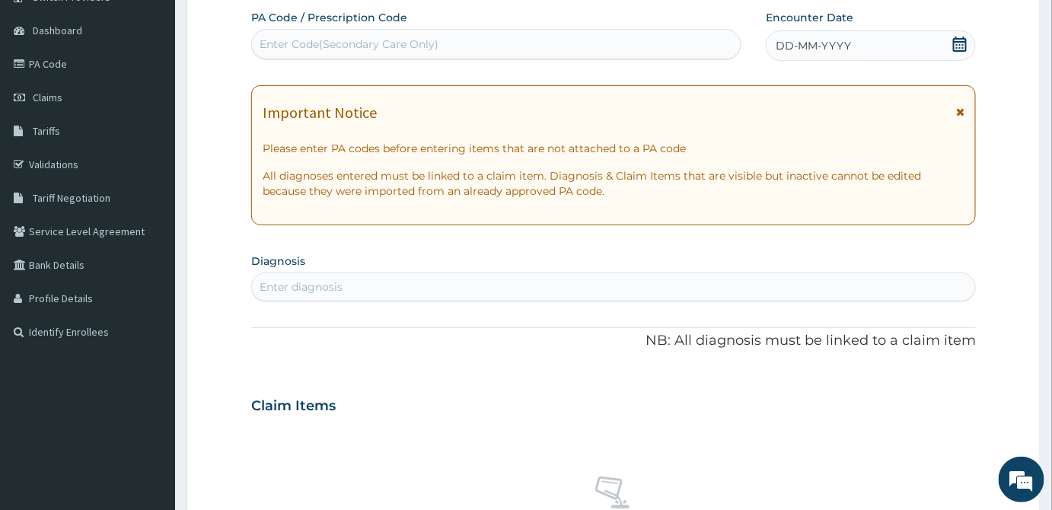
click at [260, 37] on div "Enter Code(Secondary Care Only)" at bounding box center [349, 44] width 179 height 15
paste input "PA/47E438"
type input "PA/47E438"
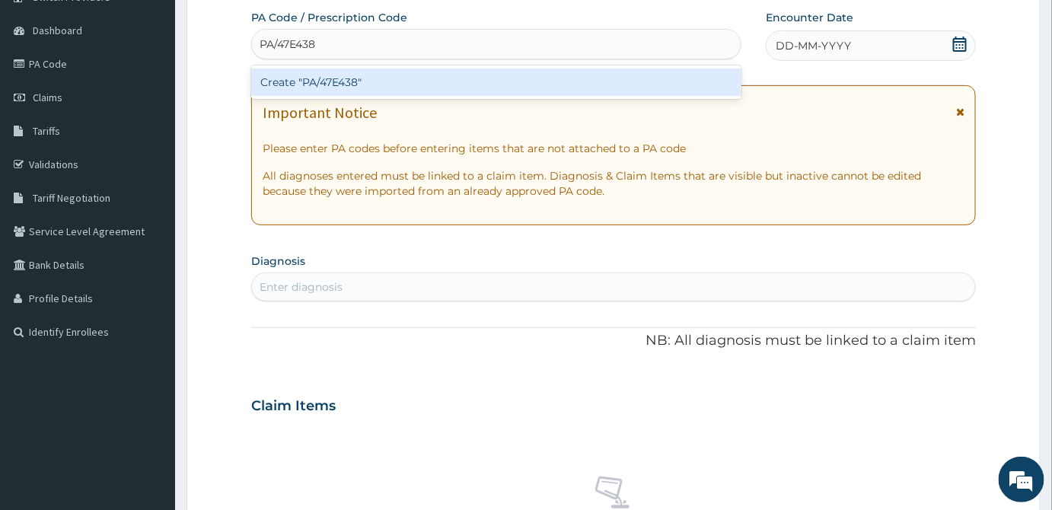
click at [281, 75] on div "Create "PA/47E438"" at bounding box center [496, 82] width 490 height 27
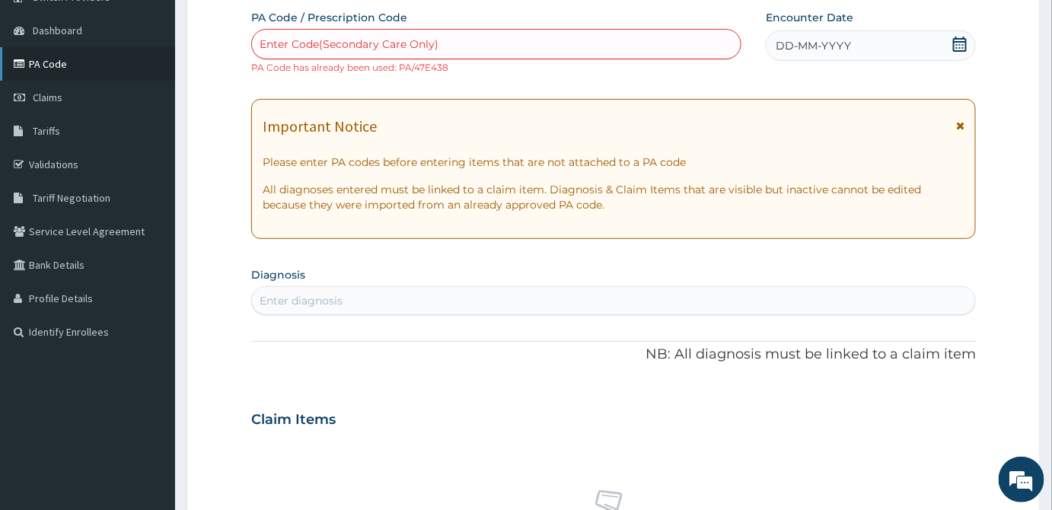
click at [58, 64] on link "PA Code" at bounding box center [87, 64] width 175 height 34
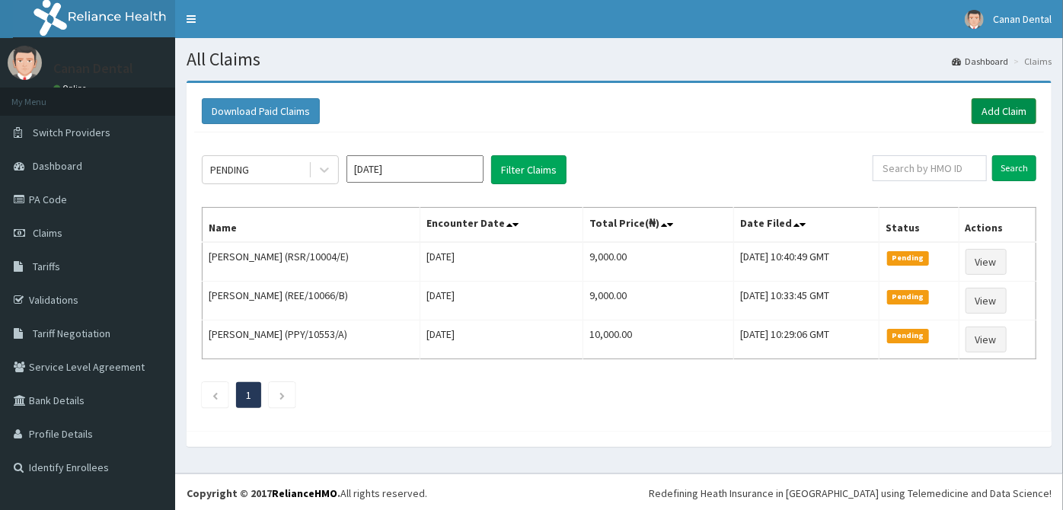
click at [1004, 113] on link "Add Claim" at bounding box center [1004, 111] width 65 height 26
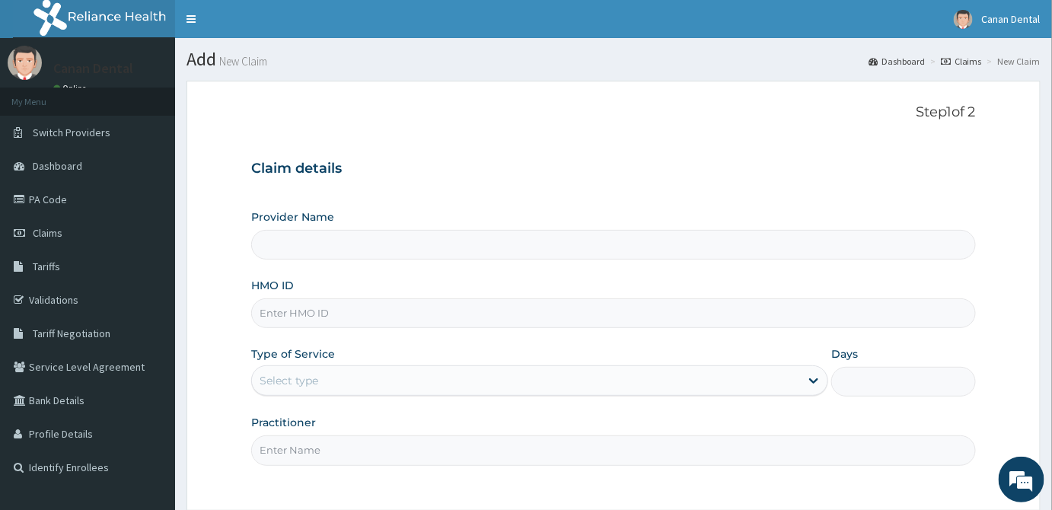
type input "Canan Dental Clinic"
click at [284, 308] on input "HMO ID" at bounding box center [613, 314] width 725 height 30
type input "AVL/10153/A"
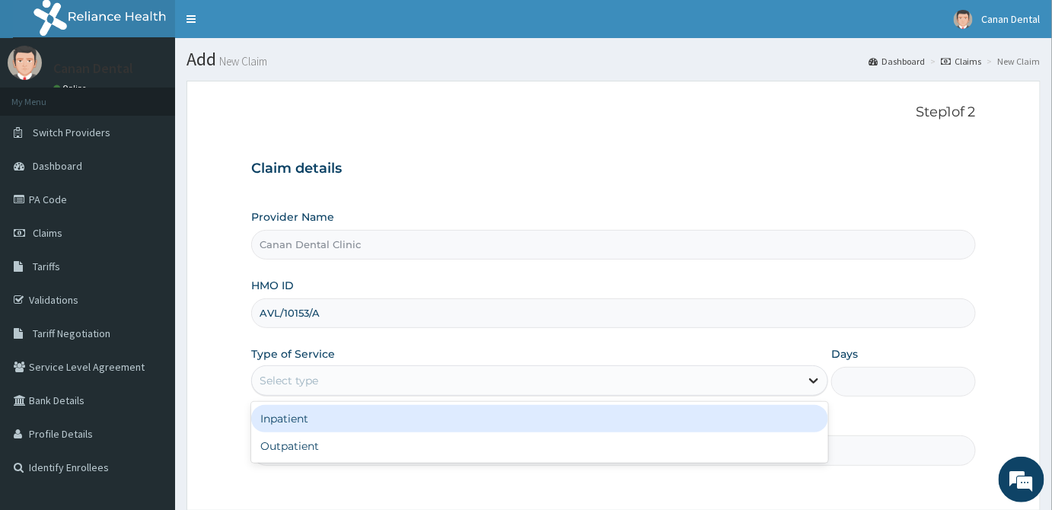
click at [817, 386] on icon at bounding box center [813, 380] width 15 height 15
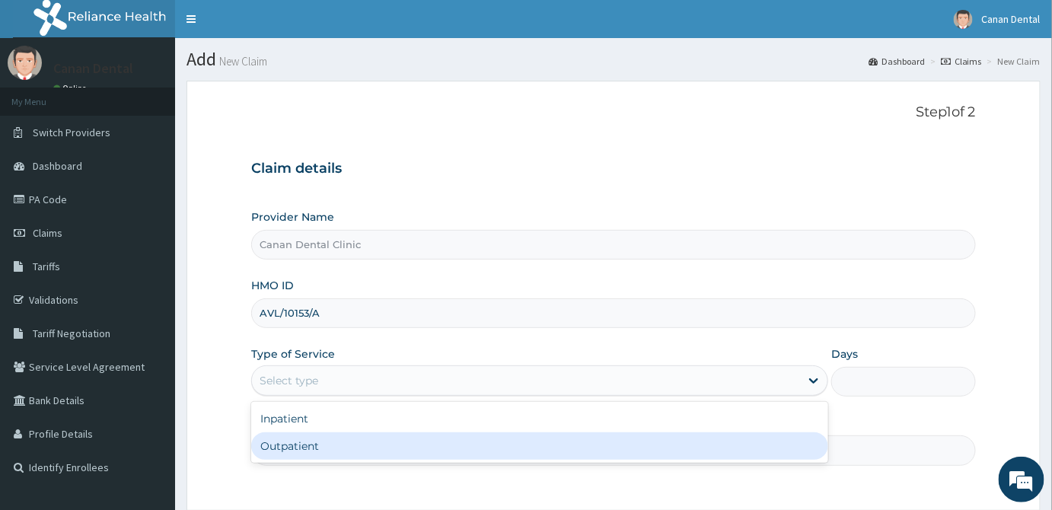
click at [790, 440] on div "Outpatient" at bounding box center [539, 446] width 577 height 27
type input "1"
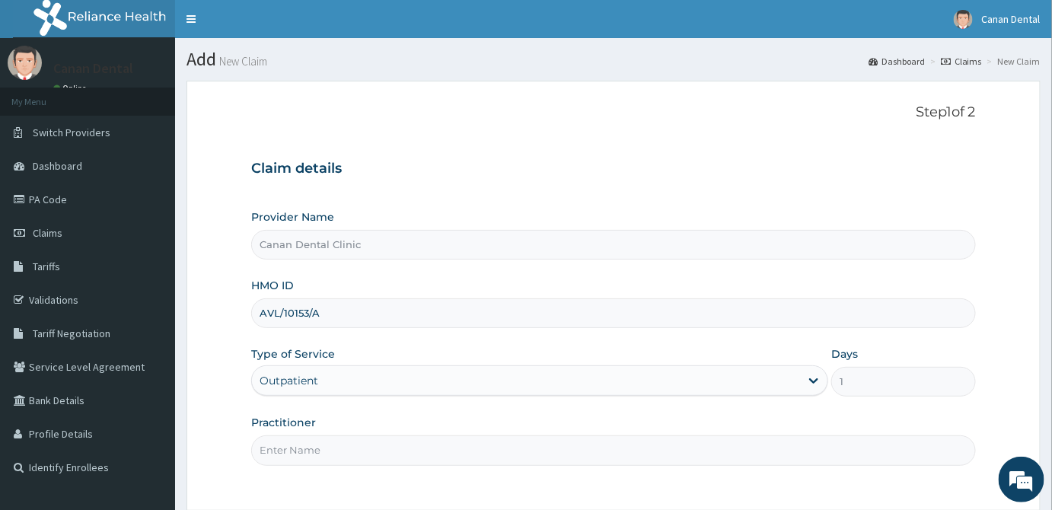
click at [676, 457] on input "Practitioner" at bounding box center [613, 451] width 725 height 30
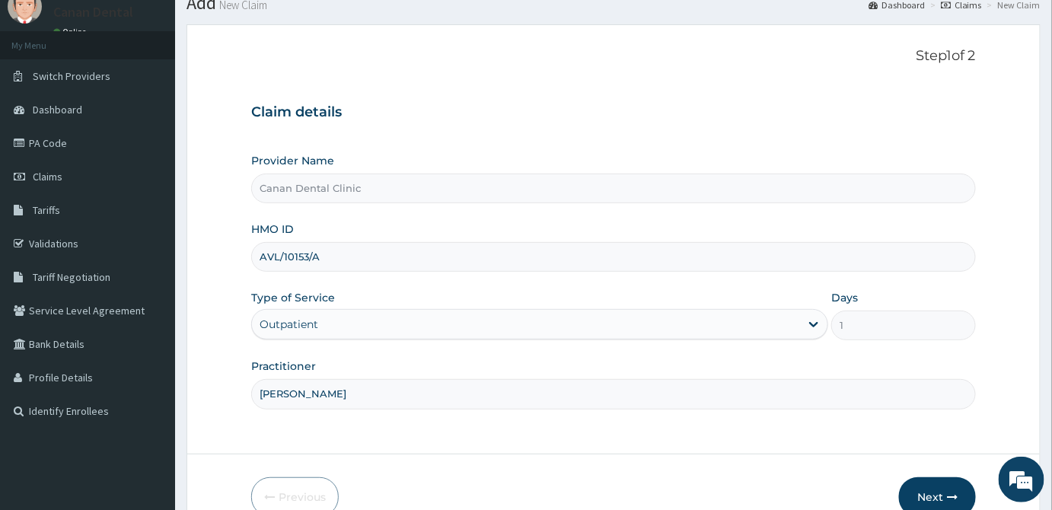
scroll to position [136, 0]
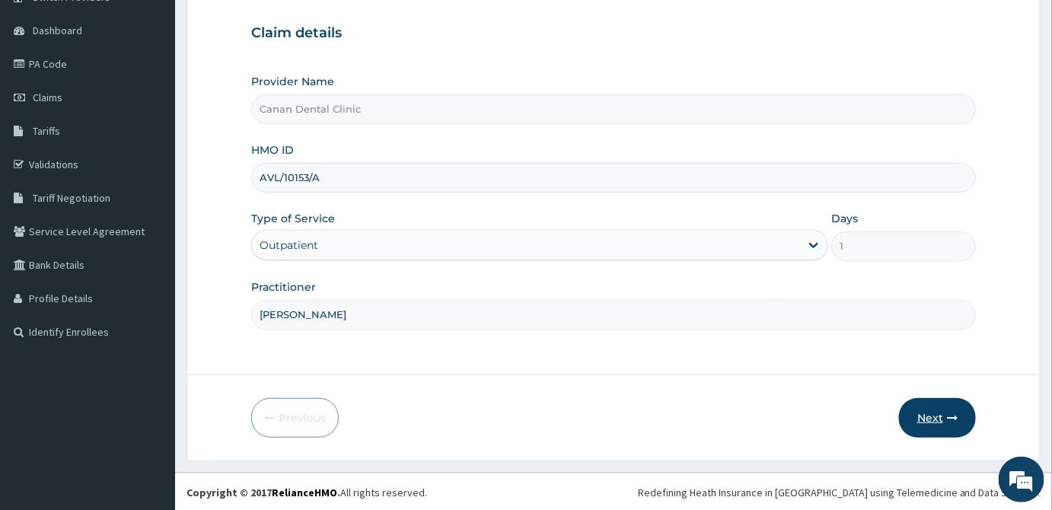
type input "DR ADELUSI"
click at [930, 411] on button "Next" at bounding box center [937, 418] width 77 height 40
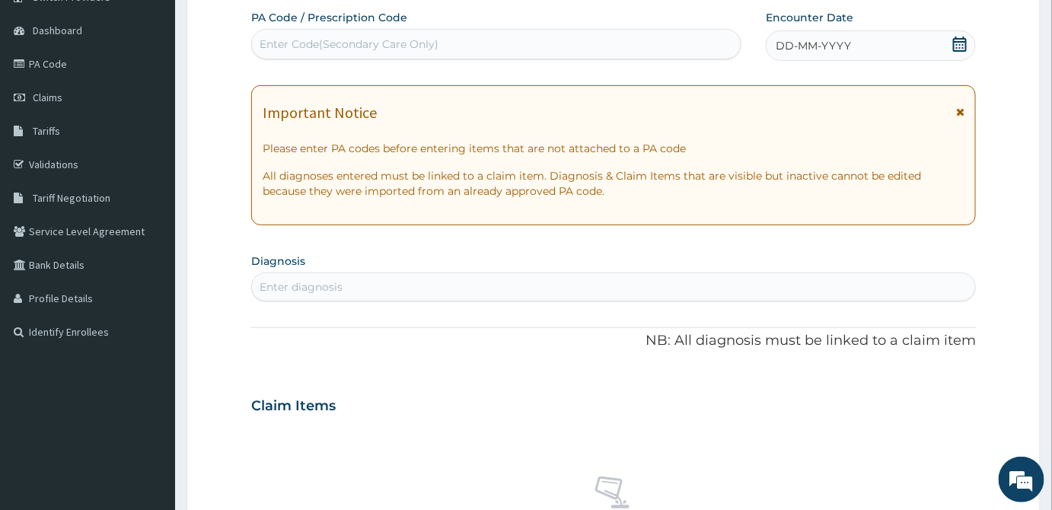
click at [328, 43] on div "Enter Code(Secondary Care Only)" at bounding box center [349, 44] width 179 height 15
paste input "PA/1B5414"
type input "PA/1B5414"
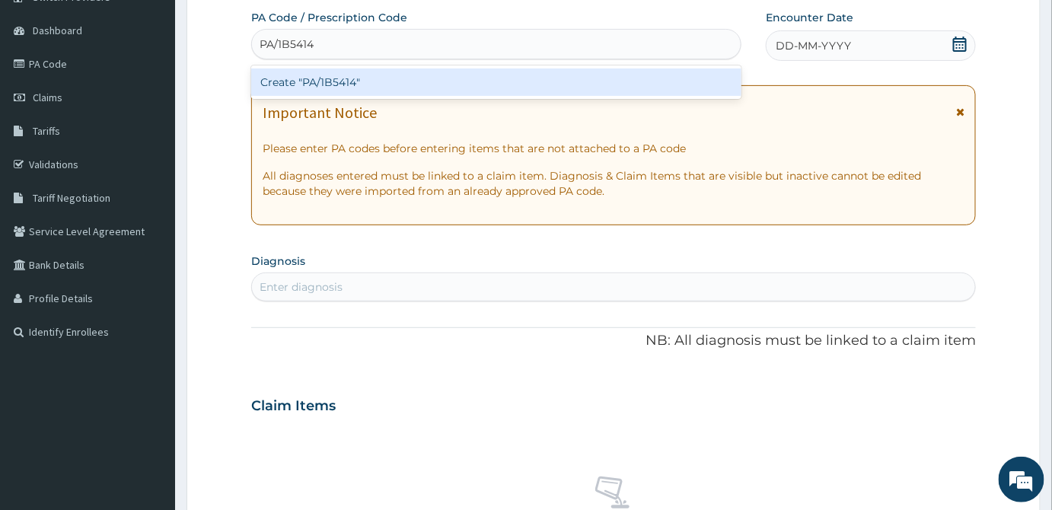
click at [405, 83] on div "Create "PA/1B5414"" at bounding box center [496, 82] width 490 height 27
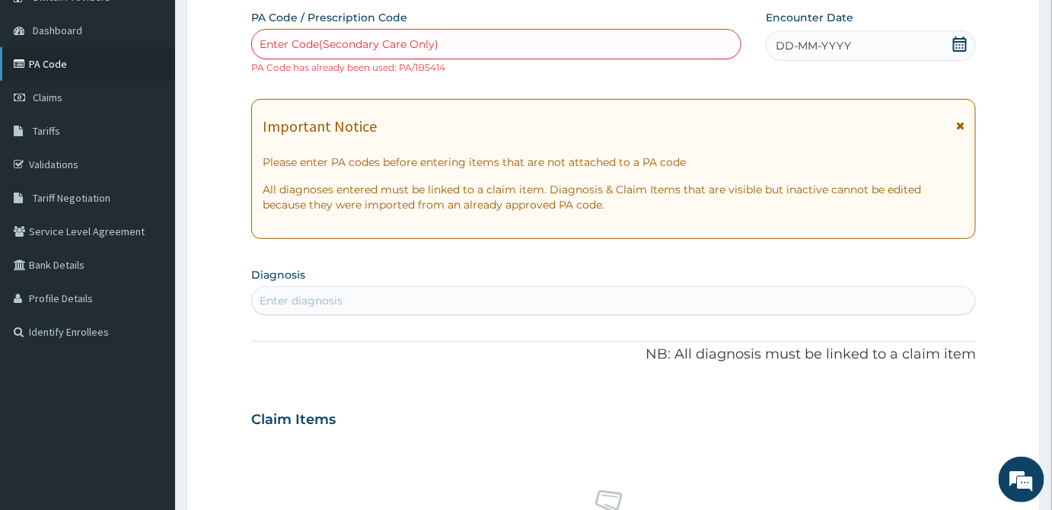
click at [31, 50] on link "PA Code" at bounding box center [87, 64] width 175 height 34
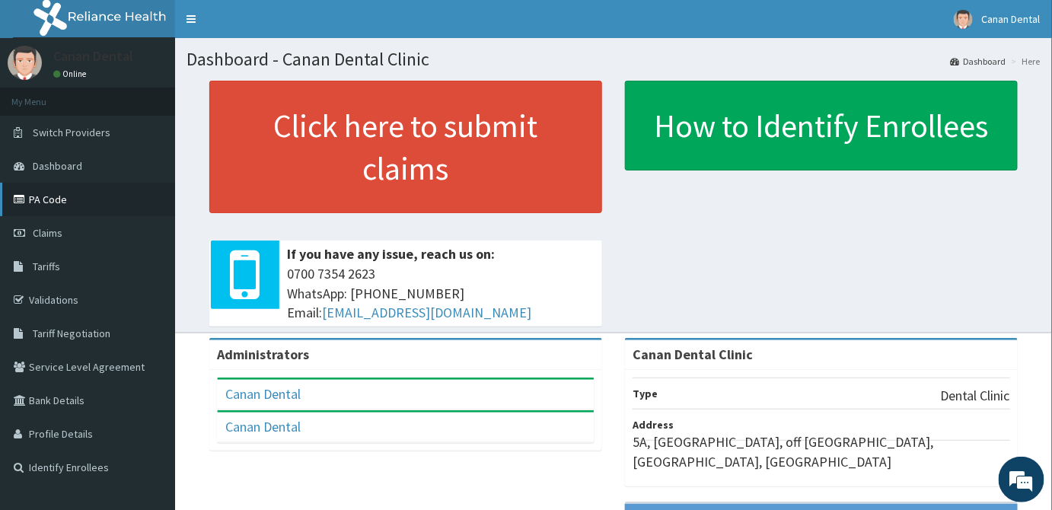
click at [51, 196] on link "PA Code" at bounding box center [87, 200] width 175 height 34
click at [40, 195] on link "PA Code" at bounding box center [87, 200] width 175 height 34
click at [37, 196] on link "PA Code" at bounding box center [87, 200] width 175 height 34
